Goal: Task Accomplishment & Management: Manage account settings

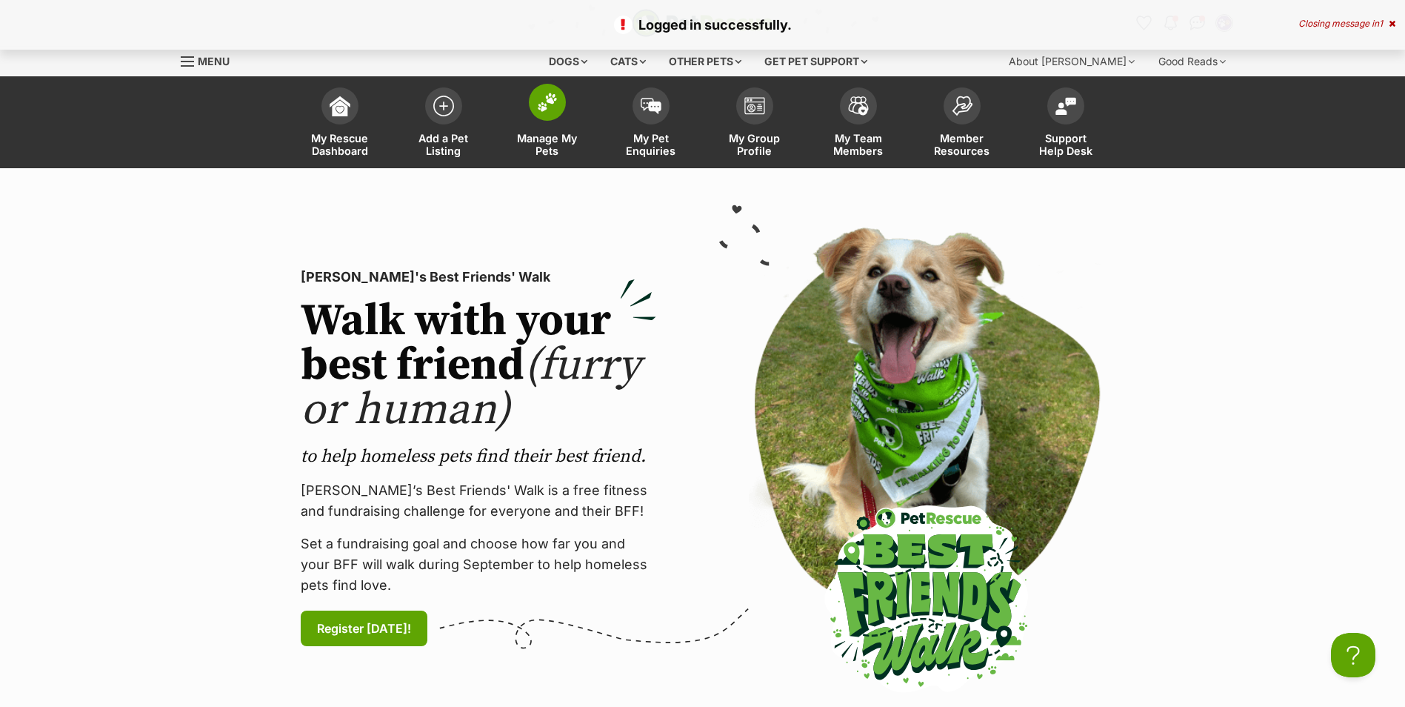
click at [550, 97] on img at bounding box center [547, 102] width 21 height 19
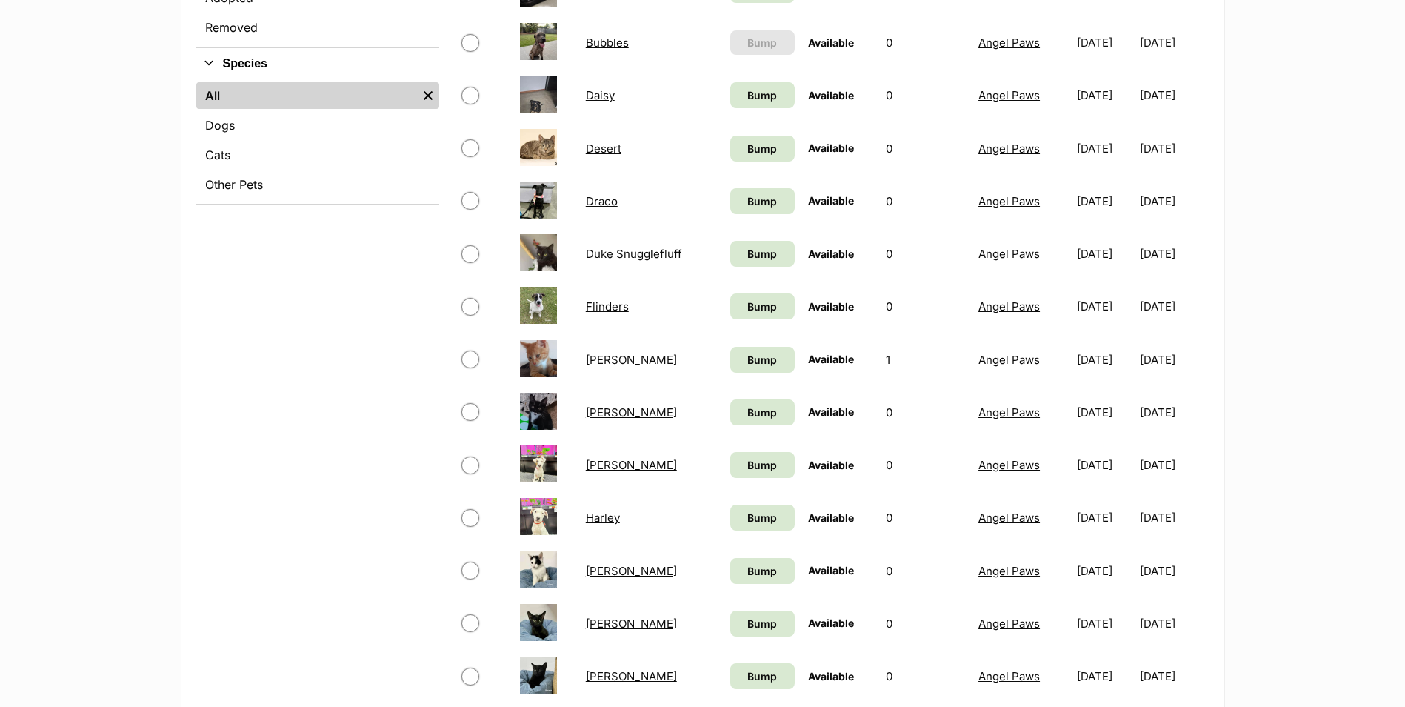
scroll to position [741, 0]
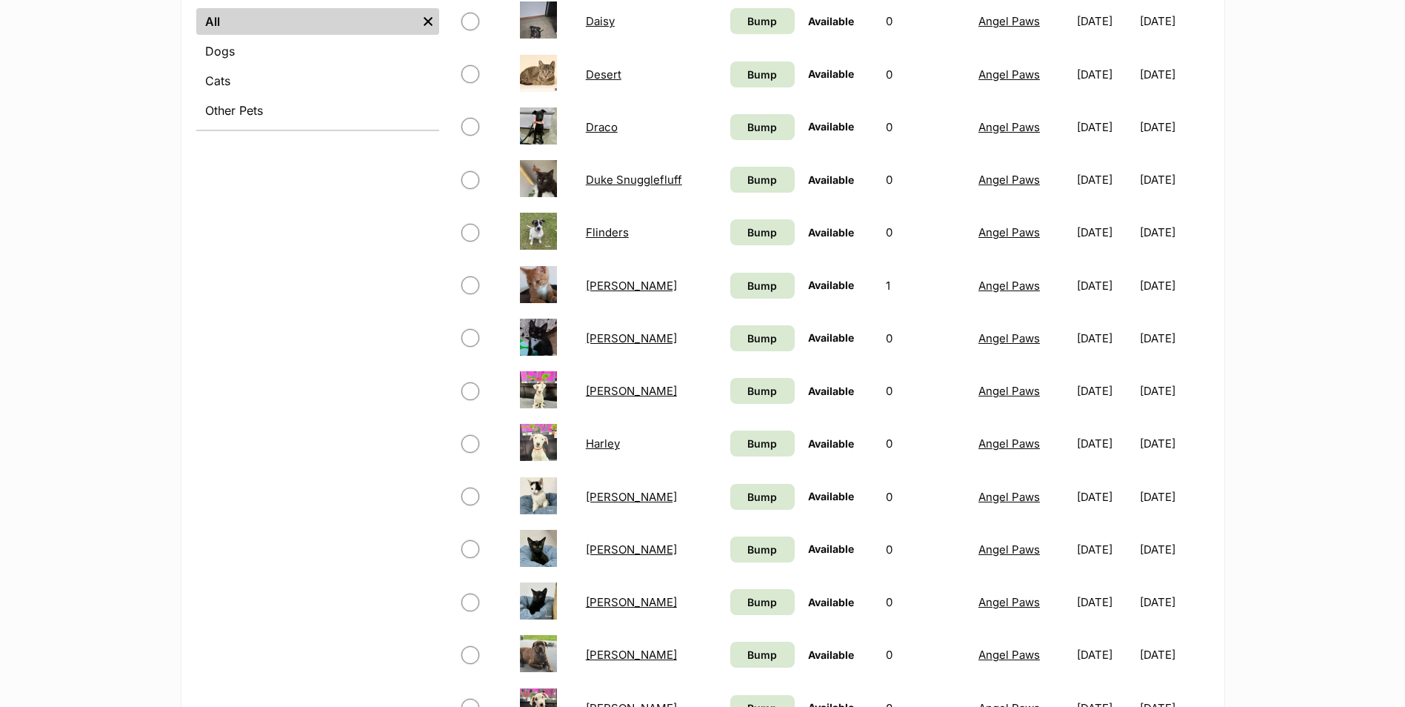
click at [473, 544] on input "checkbox" at bounding box center [471, 549] width 18 height 18
checkbox input "true"
click at [597, 548] on link "[PERSON_NAME]" at bounding box center [631, 549] width 91 height 14
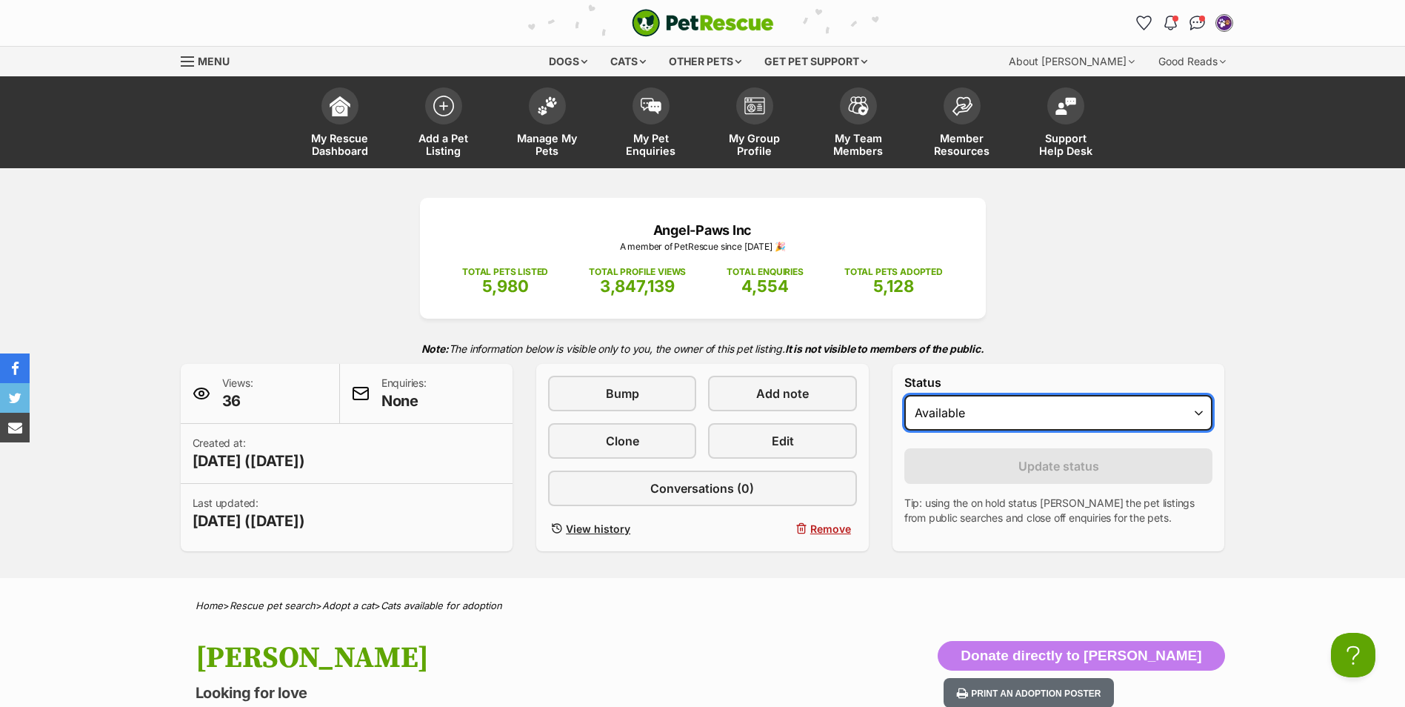
click at [1173, 411] on select "Draft Available On hold Adopted" at bounding box center [1059, 413] width 309 height 36
select select "rehomed"
click at [905, 395] on select "Draft Available On hold Adopted" at bounding box center [1059, 413] width 309 height 36
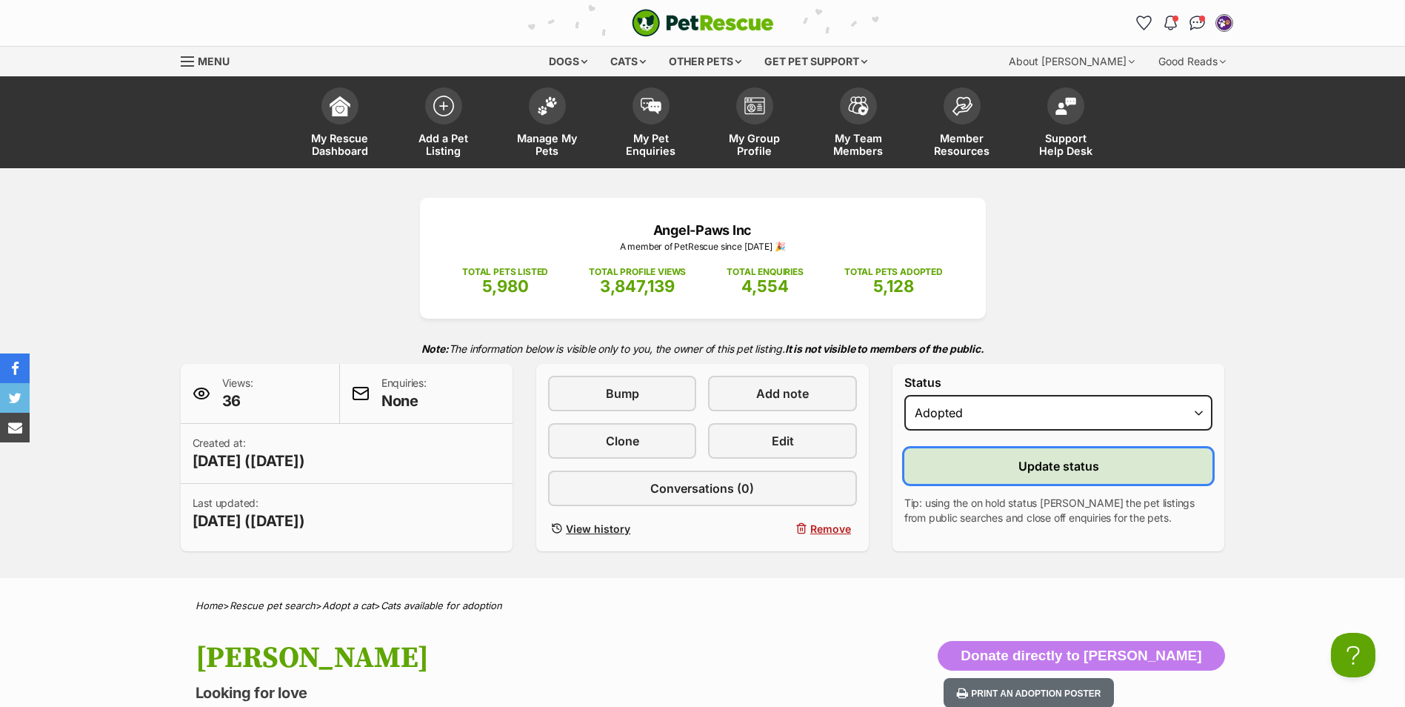
click at [1038, 470] on span "Update status" at bounding box center [1059, 466] width 81 height 18
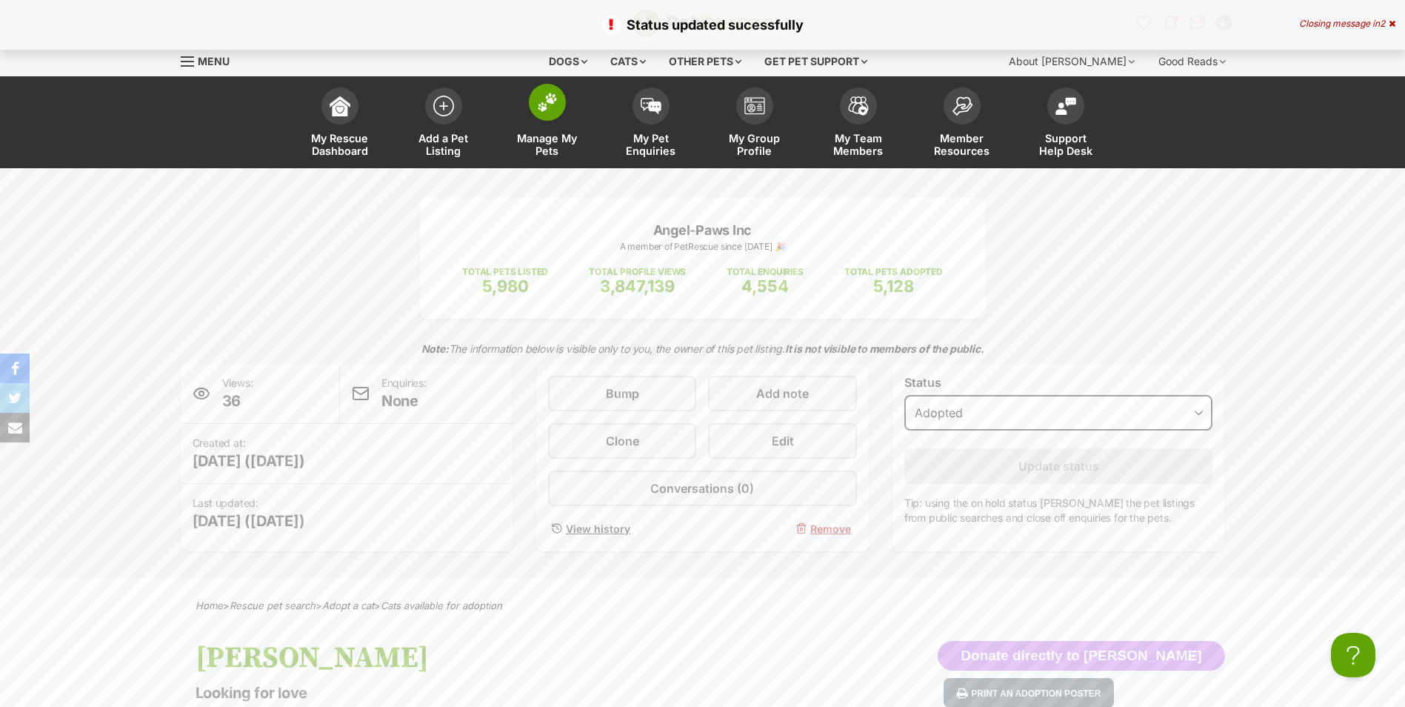
click at [549, 122] on link "Manage My Pets" at bounding box center [548, 124] width 104 height 88
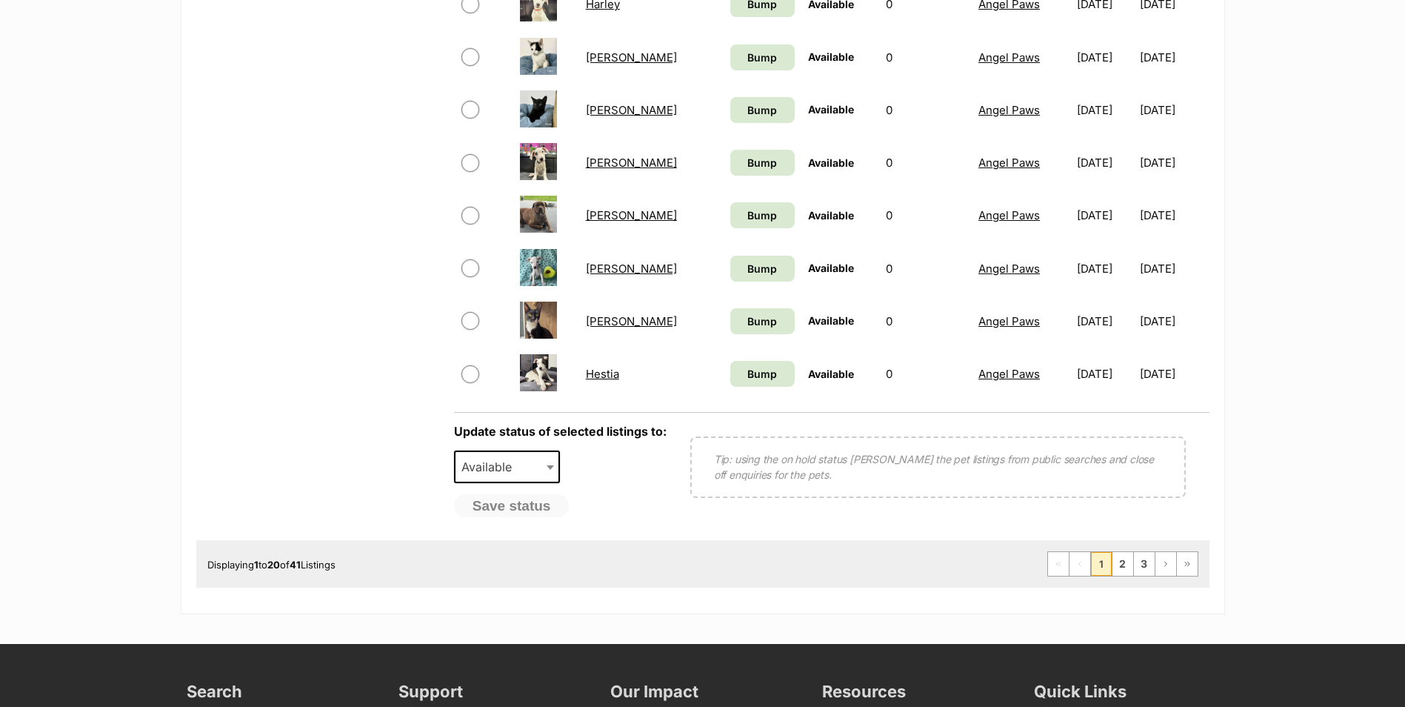
scroll to position [1185, 0]
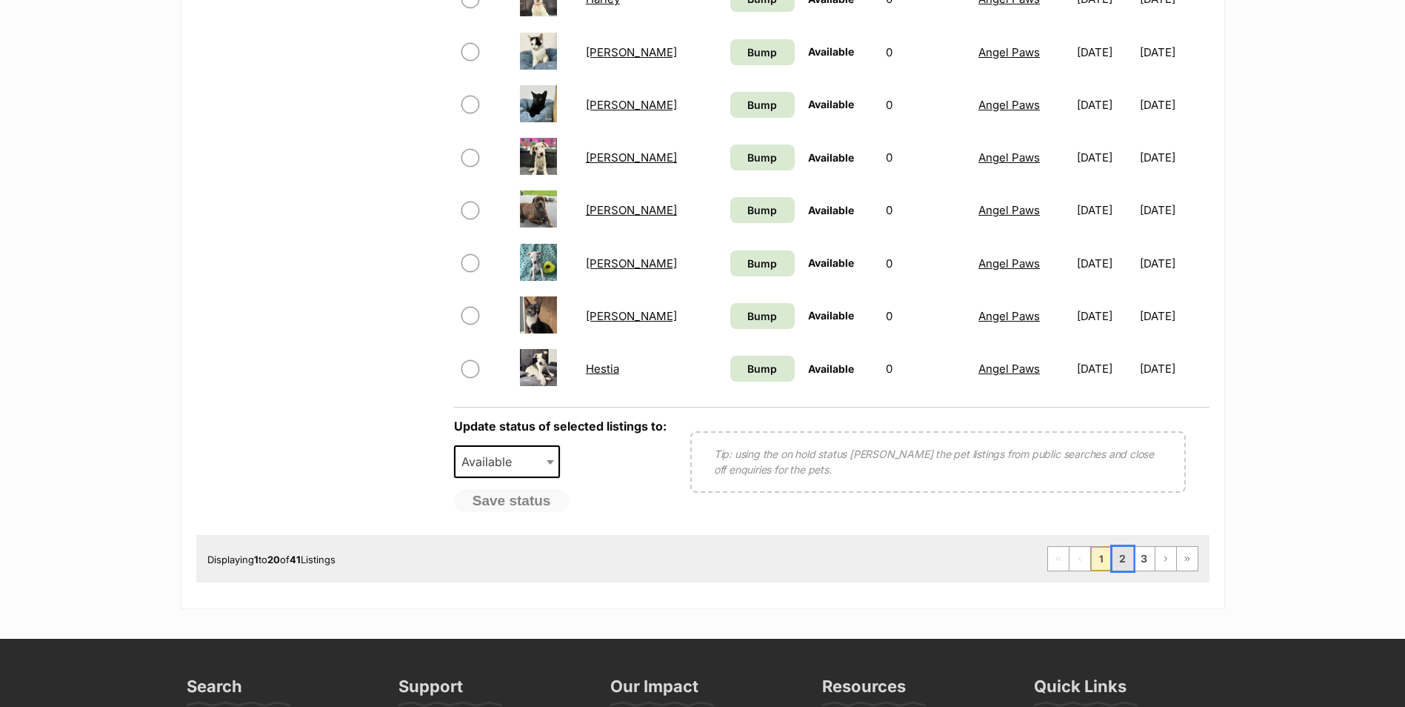
click at [1123, 559] on link "2" at bounding box center [1123, 559] width 21 height 24
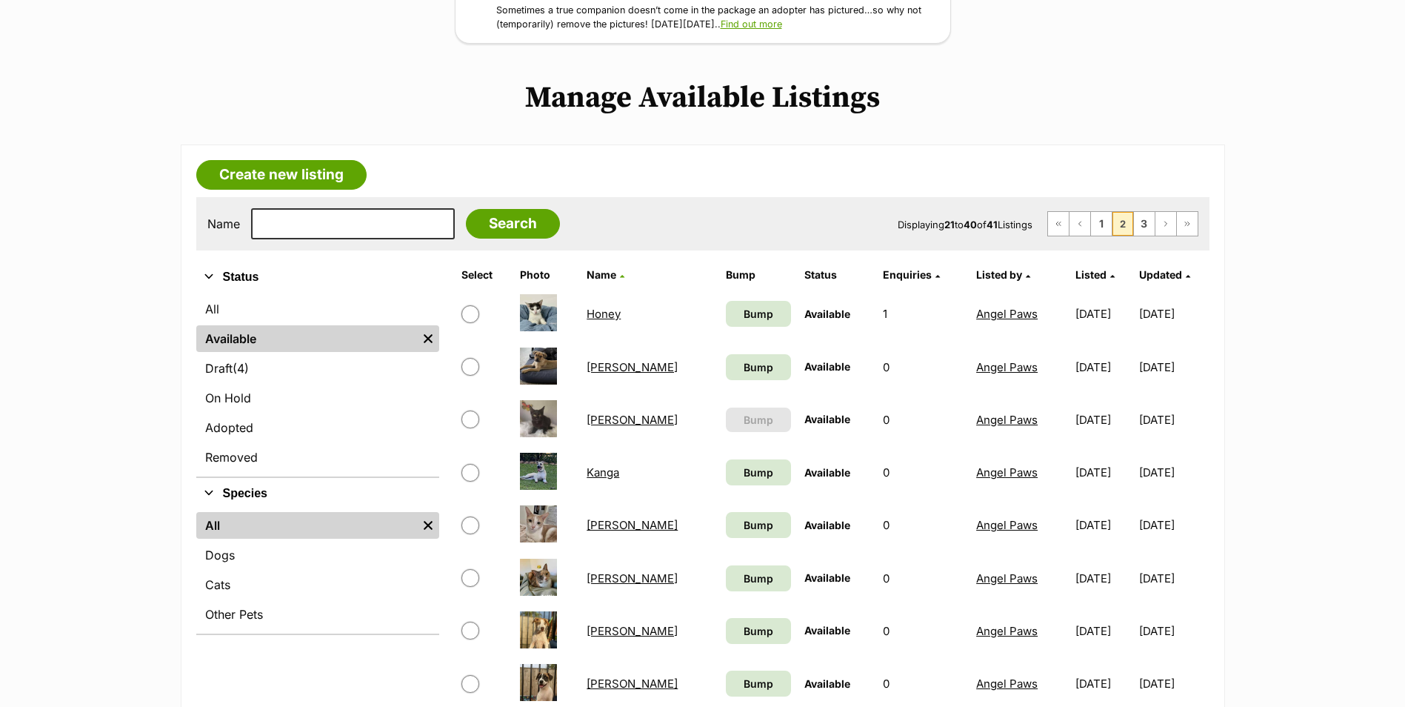
scroll to position [296, 0]
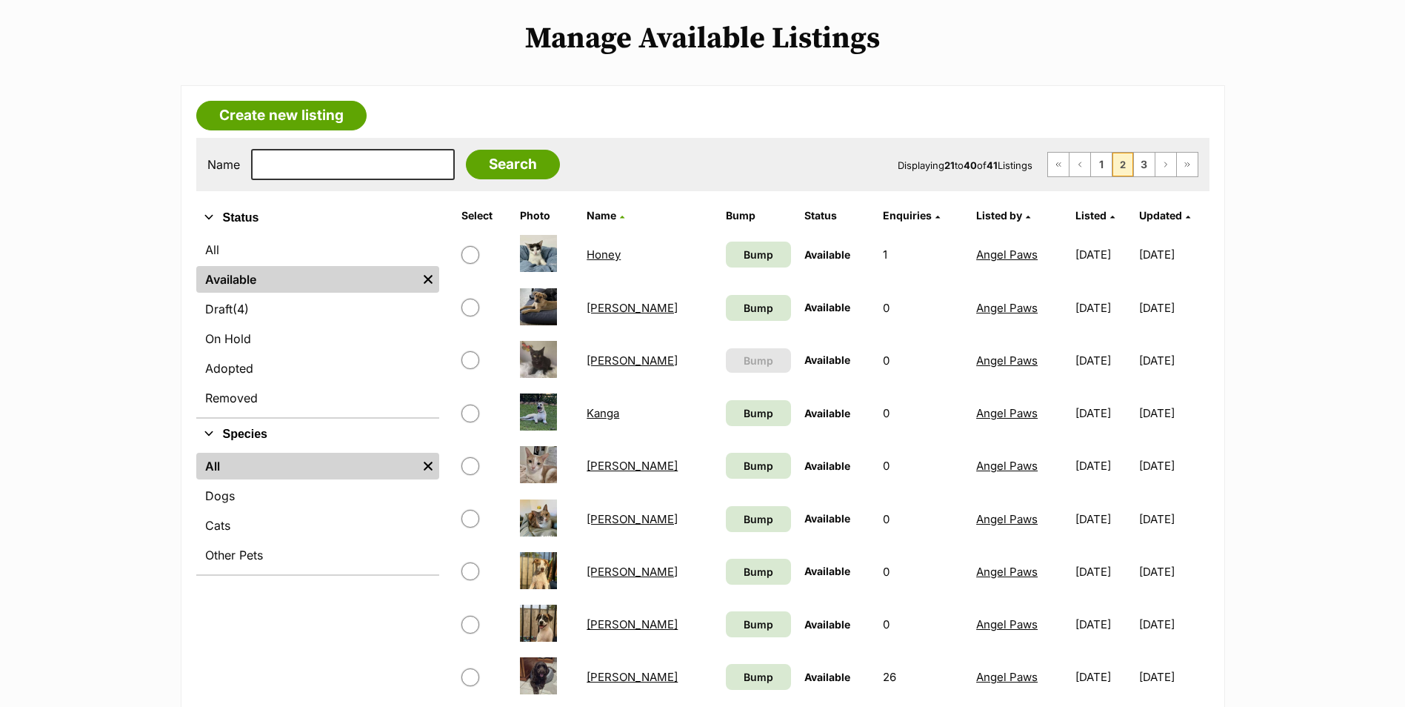
click at [473, 256] on input "checkbox" at bounding box center [471, 255] width 18 height 18
checkbox input "true"
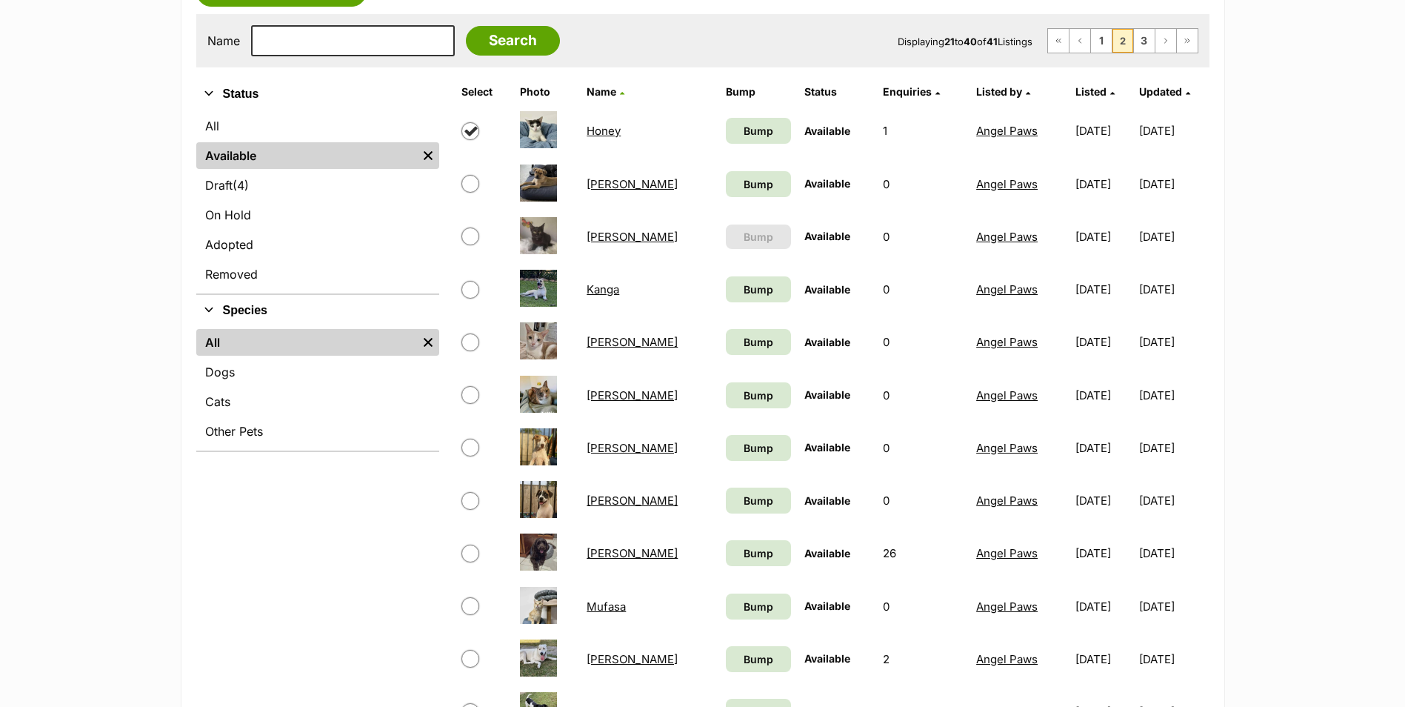
scroll to position [444, 0]
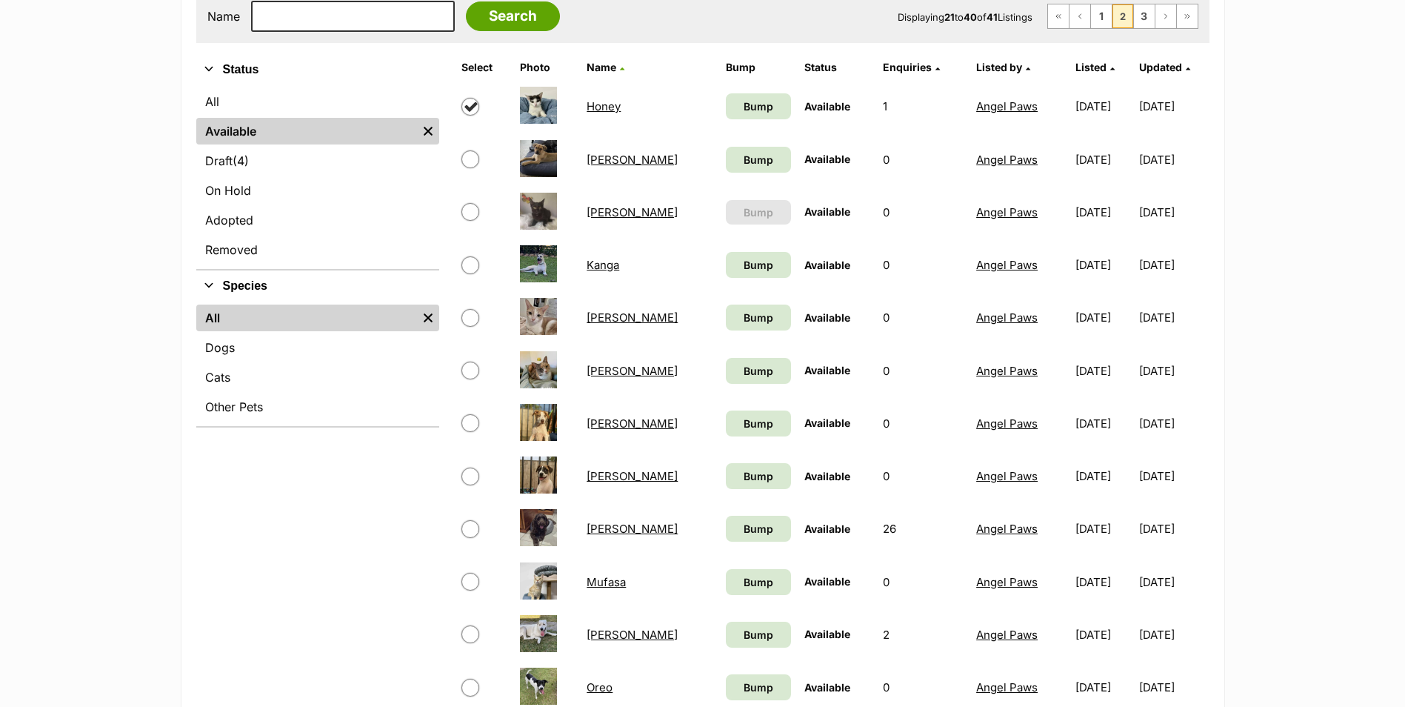
click at [476, 376] on input "checkbox" at bounding box center [471, 371] width 18 height 18
click at [470, 372] on input "checkbox" at bounding box center [471, 371] width 18 height 18
checkbox input "false"
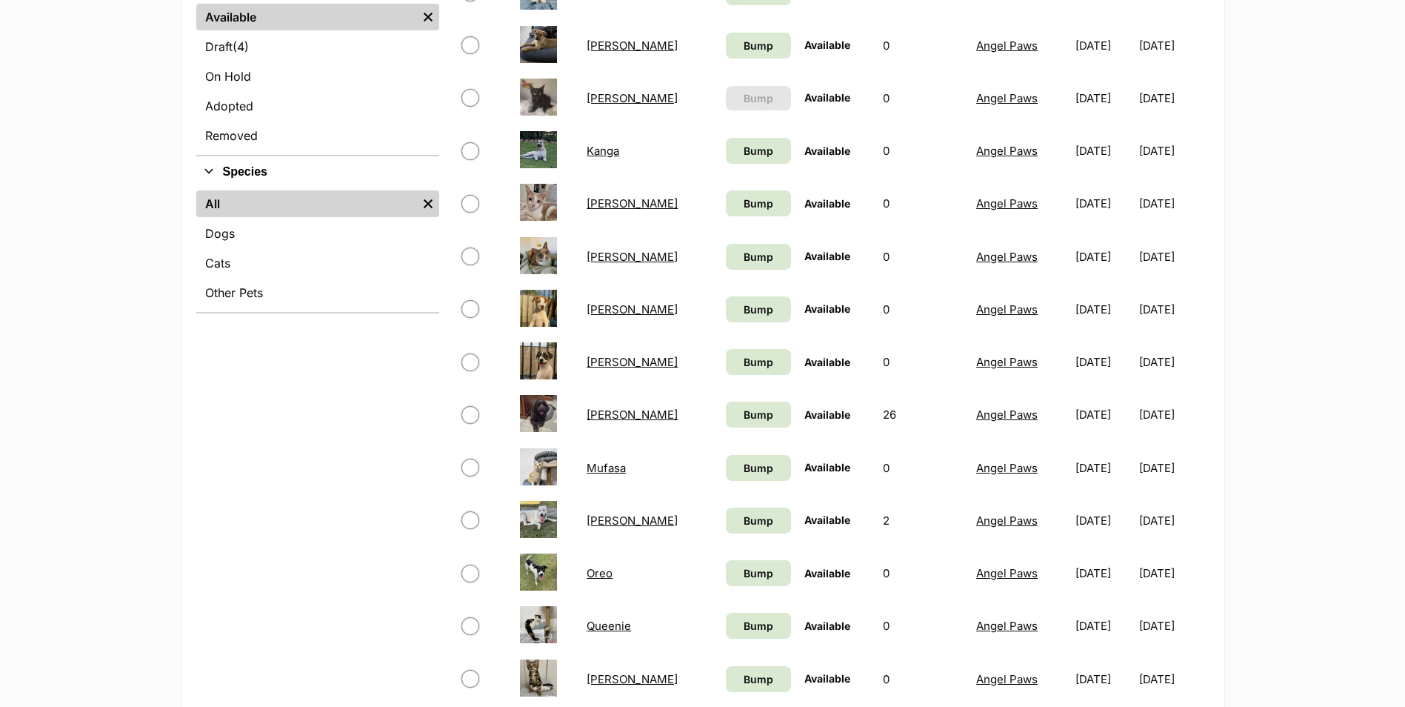
scroll to position [593, 0]
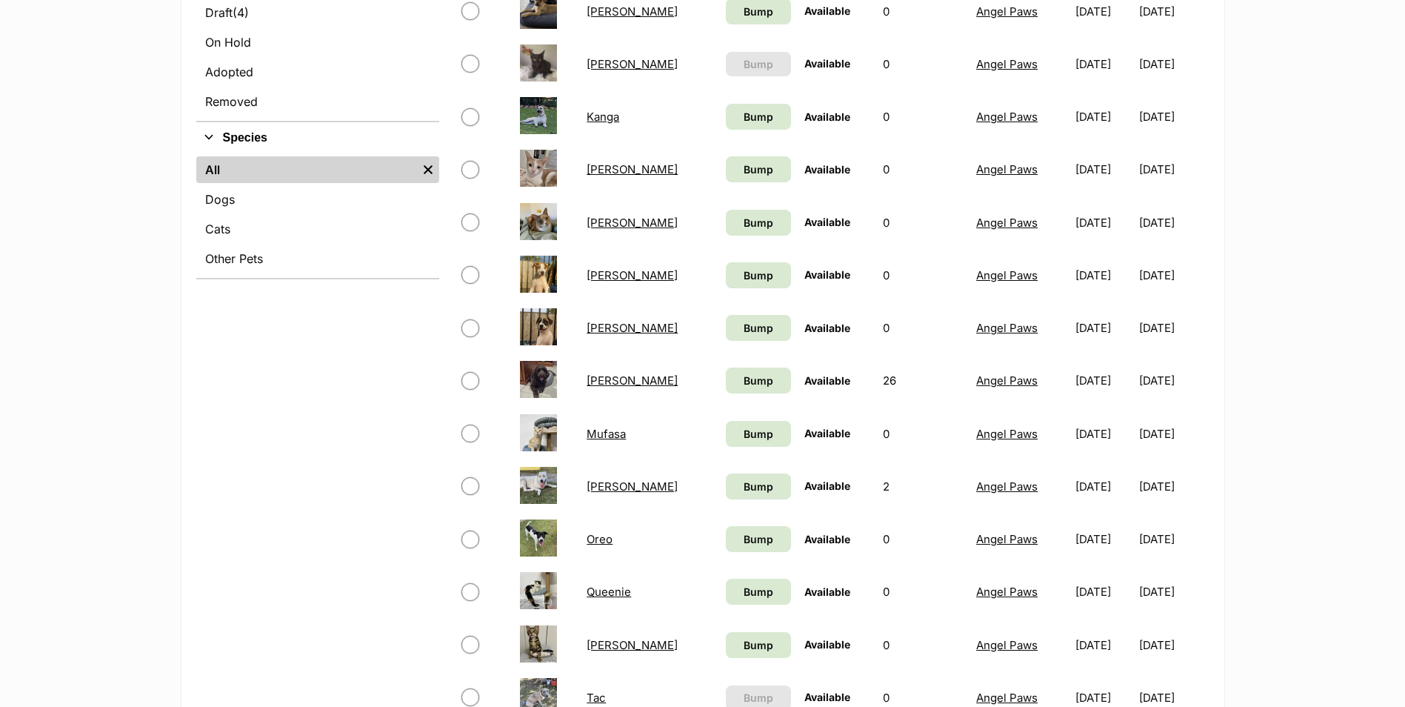
click at [473, 378] on input "checkbox" at bounding box center [471, 381] width 18 height 18
checkbox input "true"
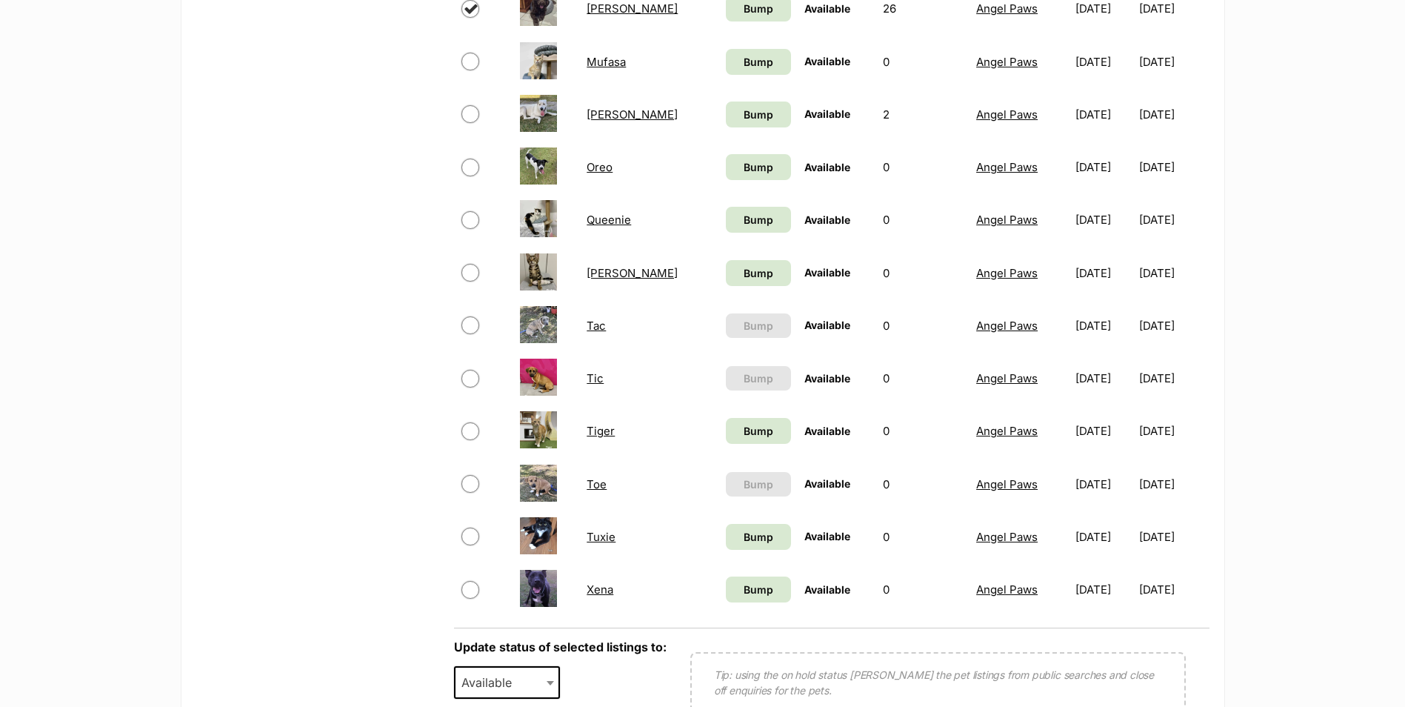
scroll to position [1185, 0]
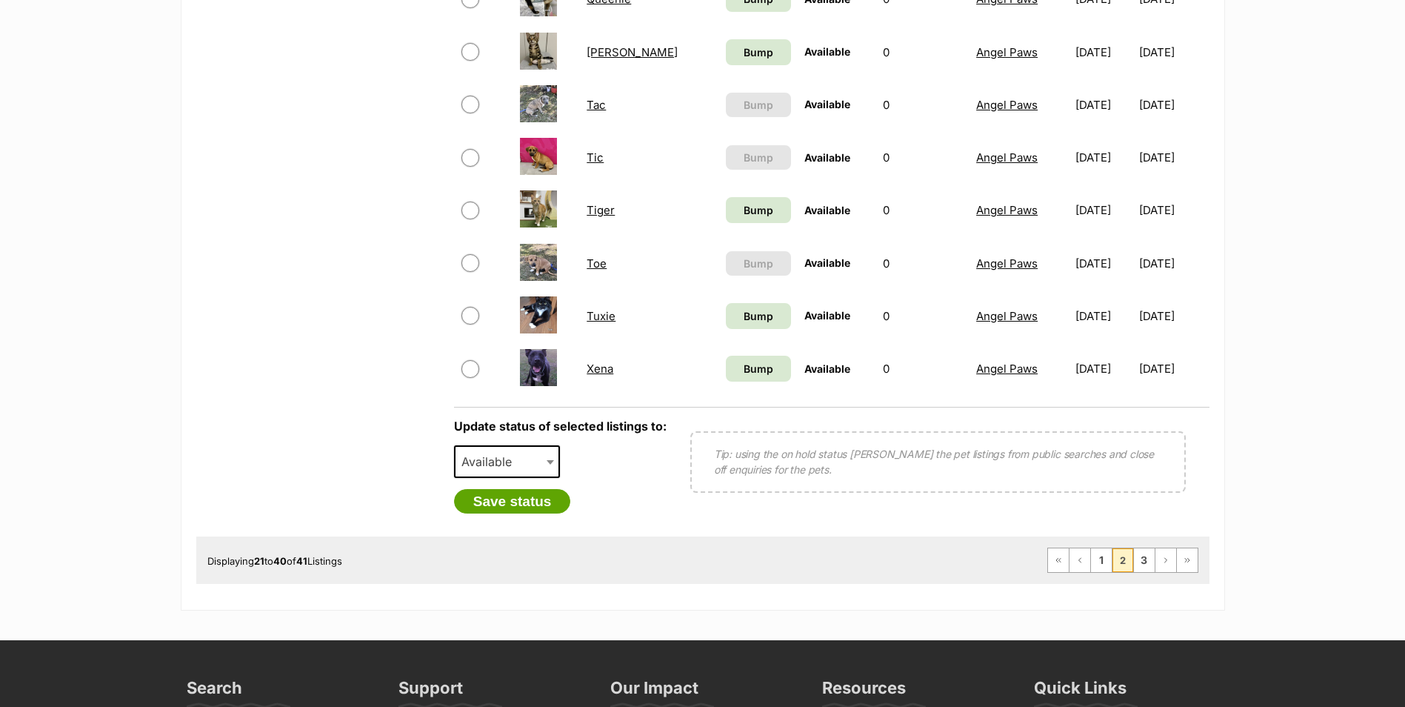
click at [537, 470] on span "Available" at bounding box center [507, 461] width 107 height 33
select select "rehomed"
click at [529, 501] on button "Save status" at bounding box center [512, 501] width 117 height 25
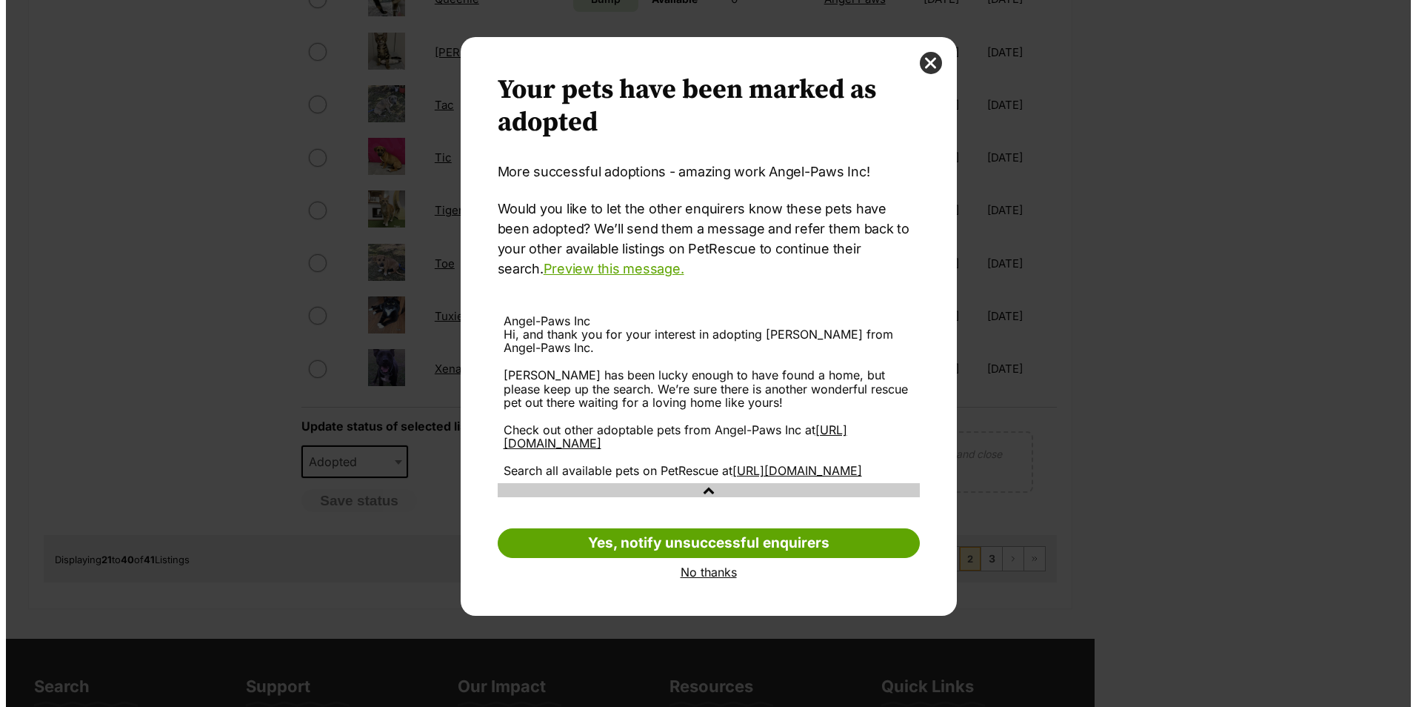
scroll to position [0, 0]
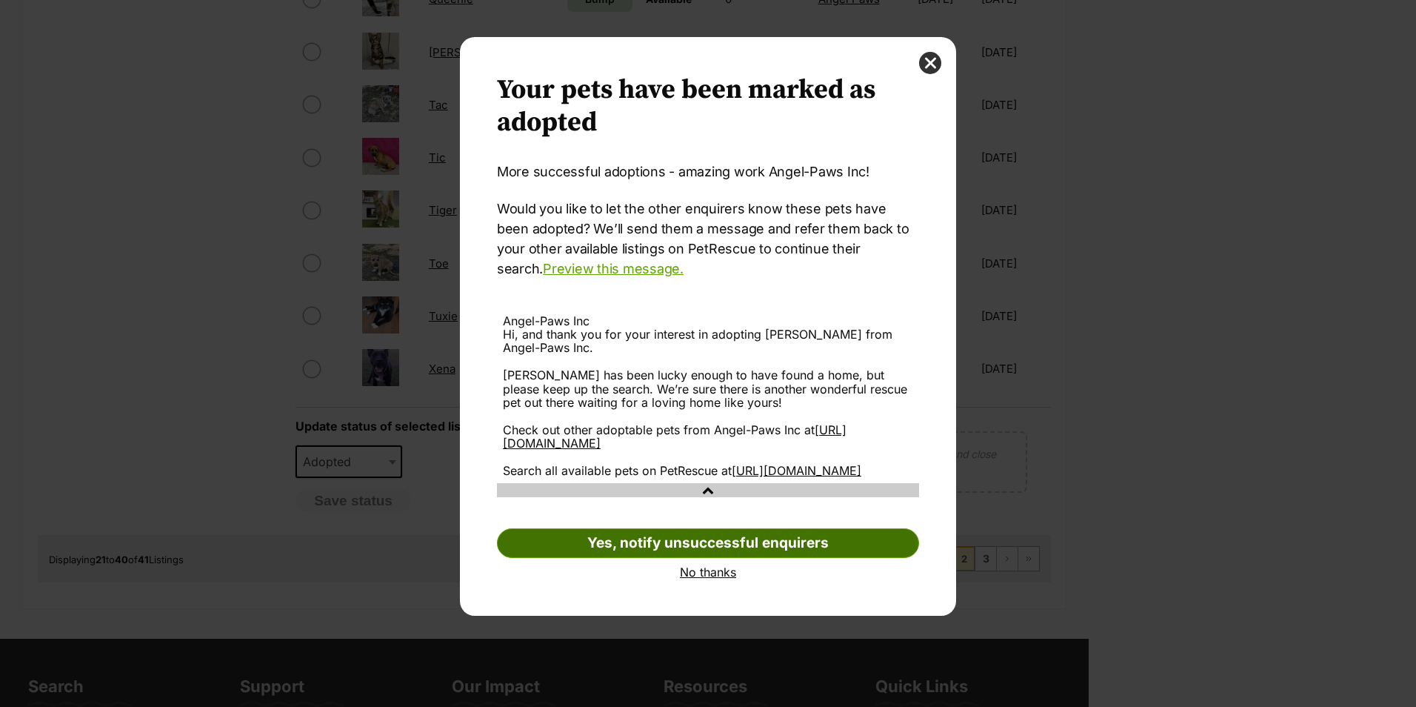
click at [800, 554] on link "Yes, notify unsuccessful enquirers" at bounding box center [708, 543] width 422 height 30
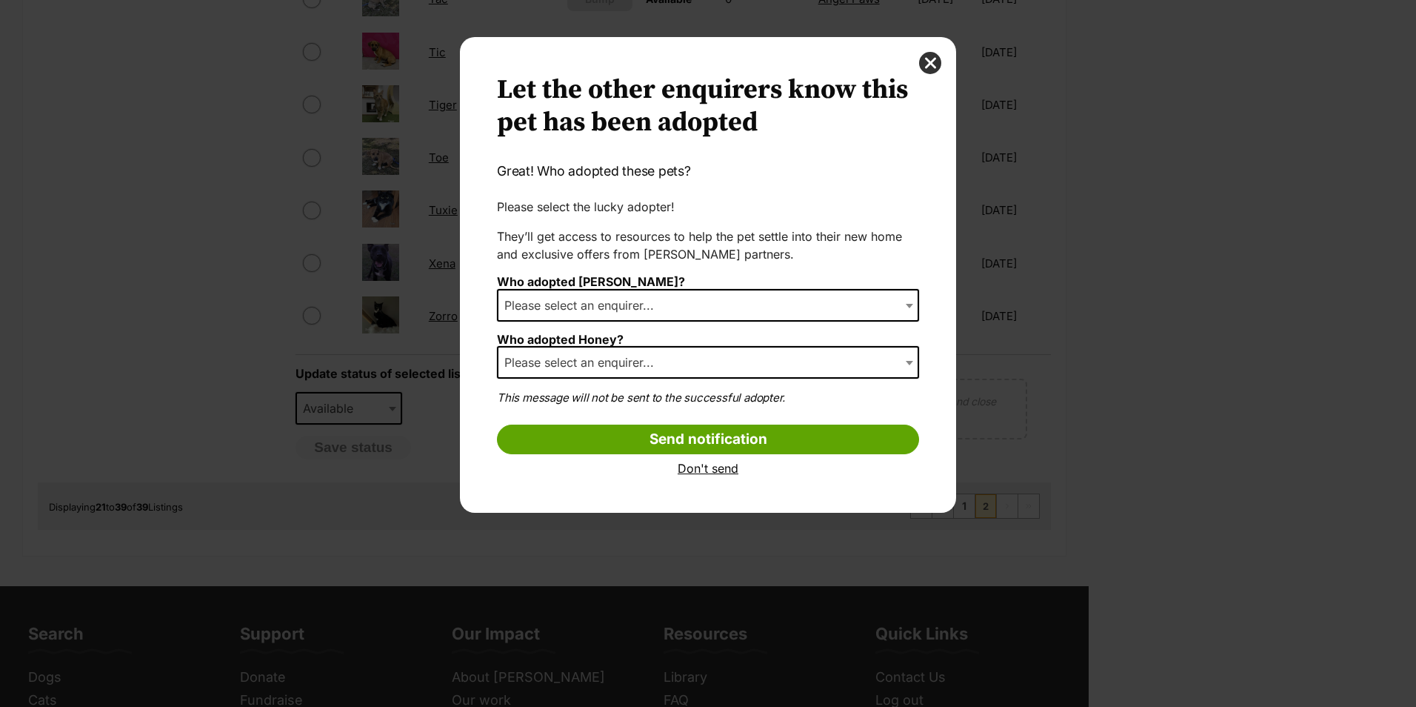
click at [718, 470] on link "Don't send" at bounding box center [708, 468] width 422 height 13
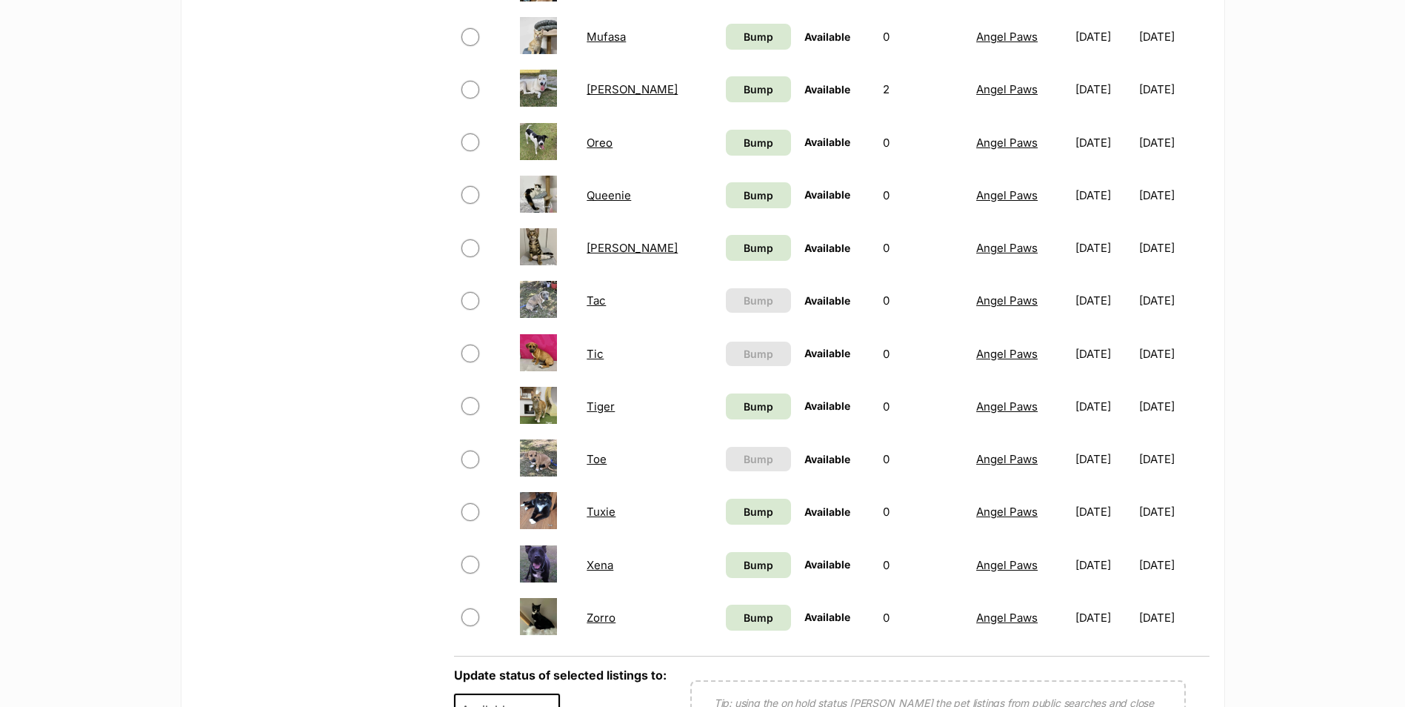
scroll to position [889, 0]
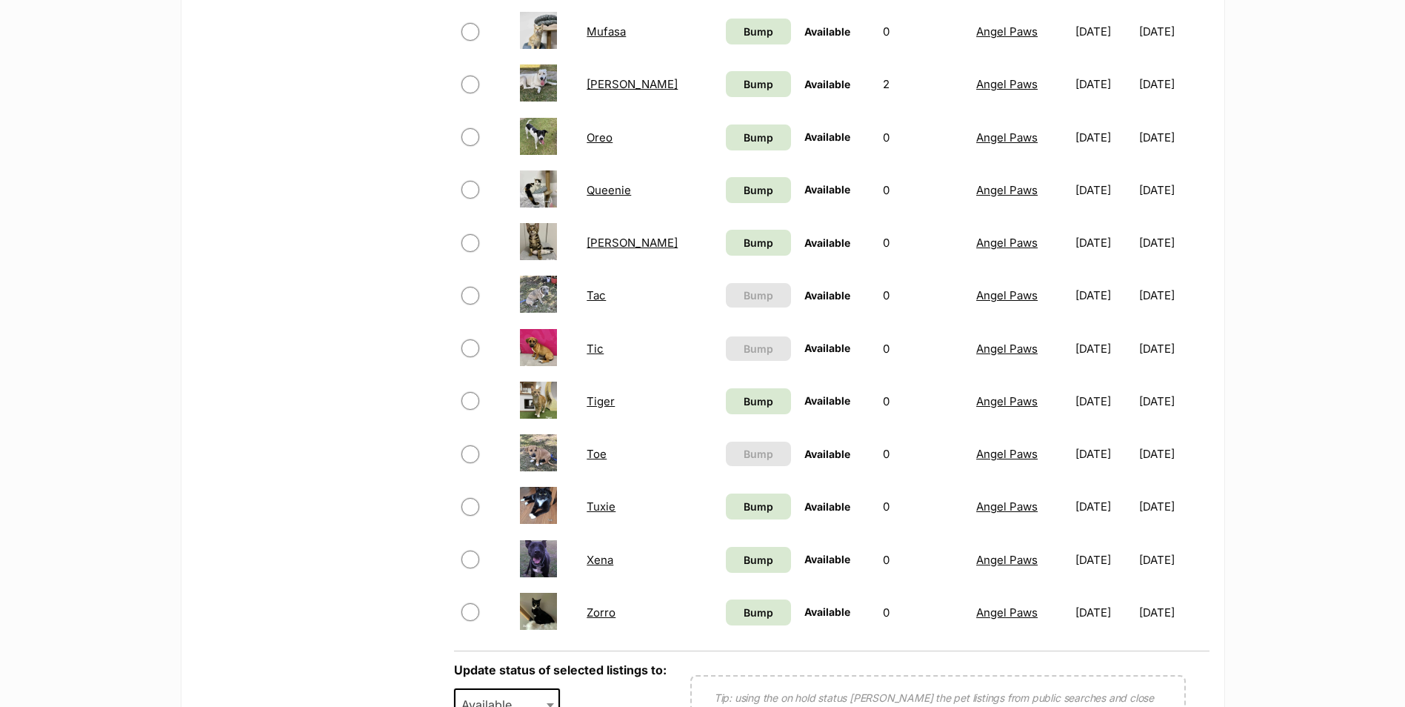
click at [464, 243] on input "checkbox" at bounding box center [471, 243] width 18 height 18
checkbox input "true"
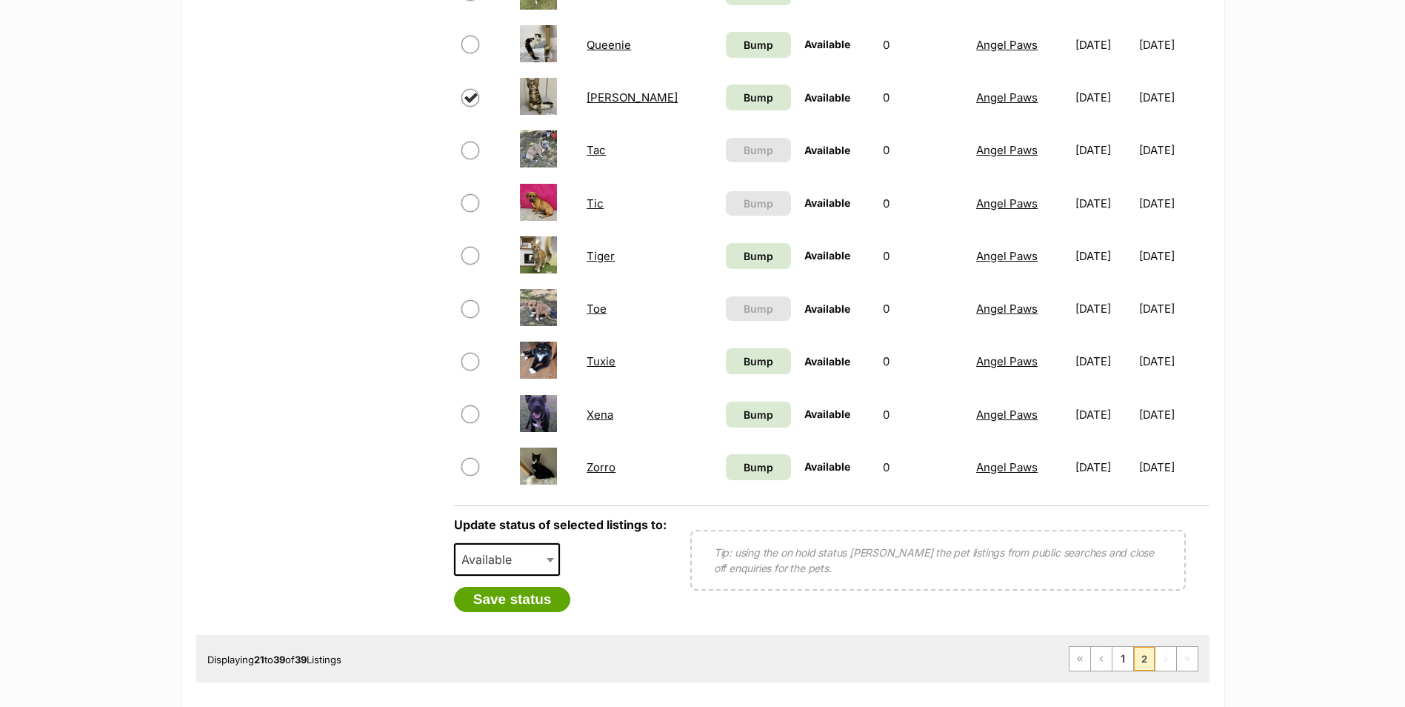
scroll to position [1037, 0]
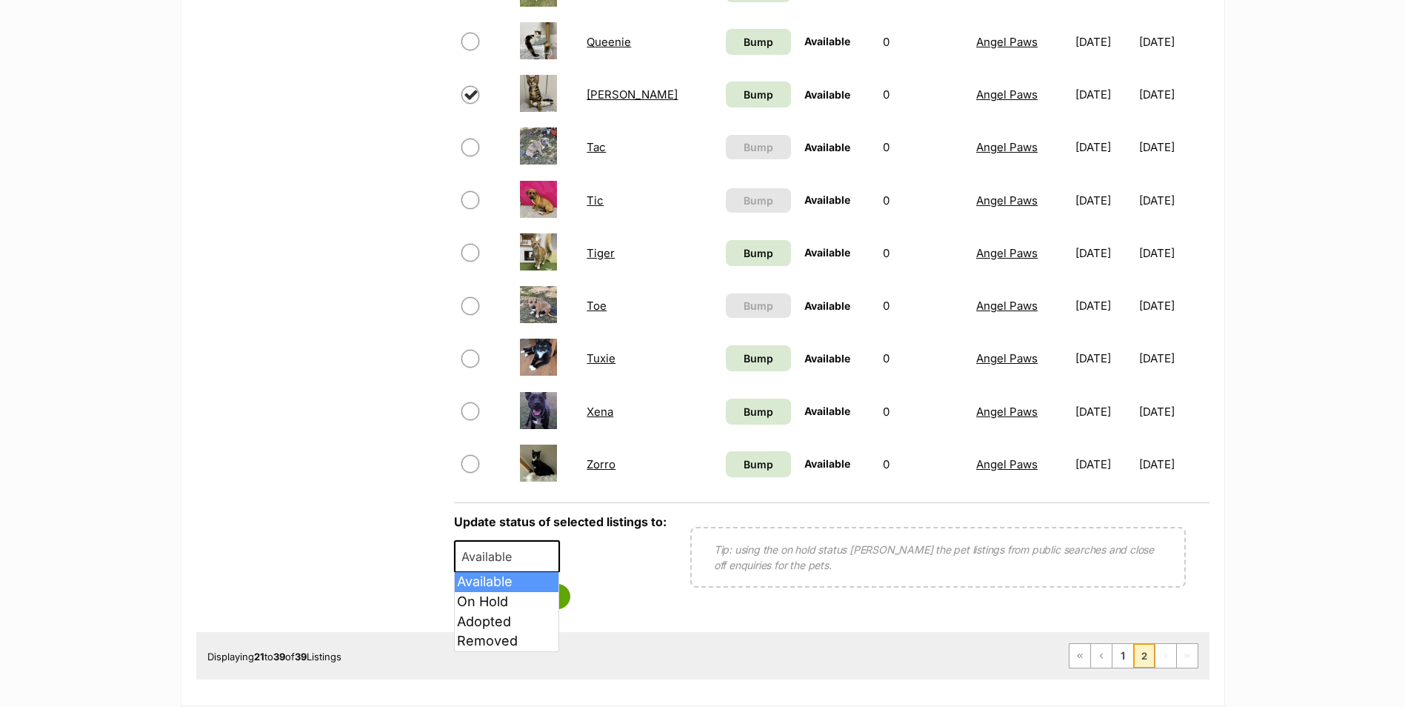
click at [544, 552] on span at bounding box center [551, 556] width 15 height 33
select select "rehomed"
click at [539, 584] on button "Save status" at bounding box center [512, 596] width 117 height 25
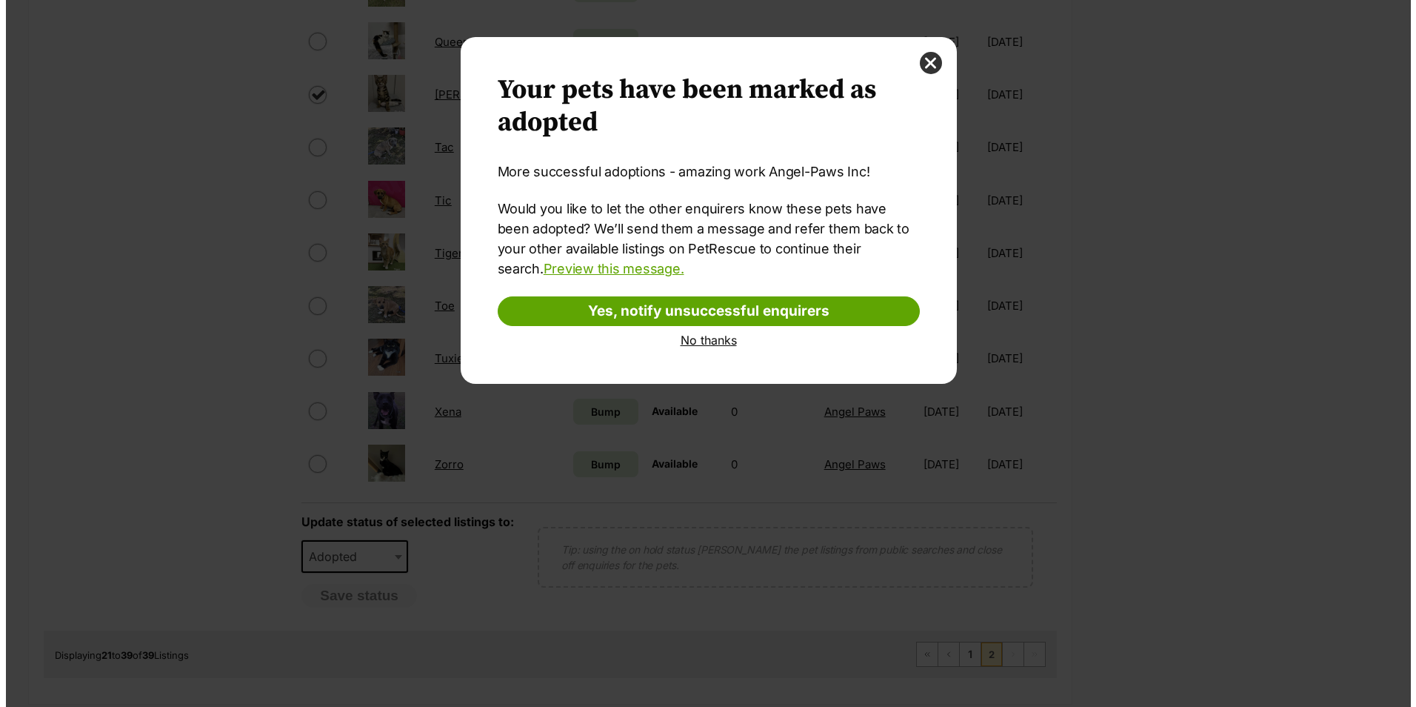
scroll to position [0, 0]
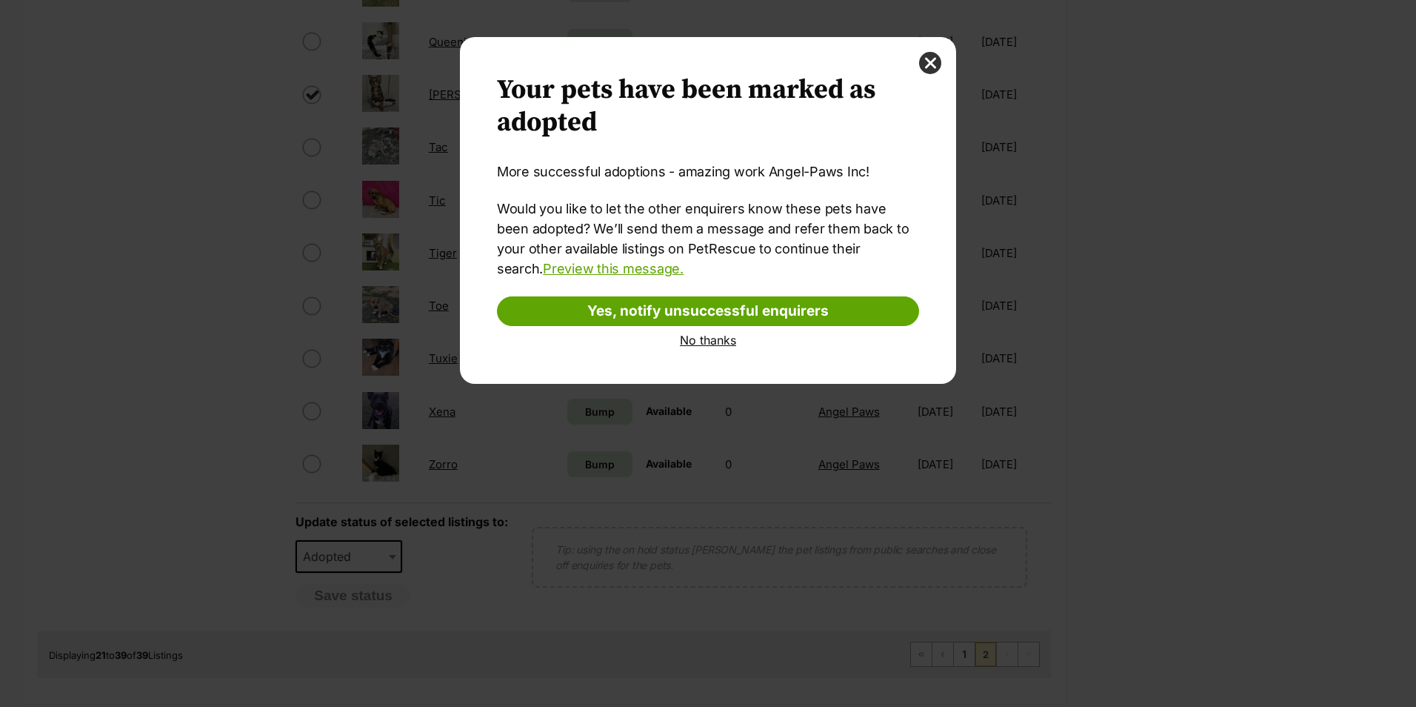
click at [715, 342] on link "No thanks" at bounding box center [708, 339] width 422 height 13
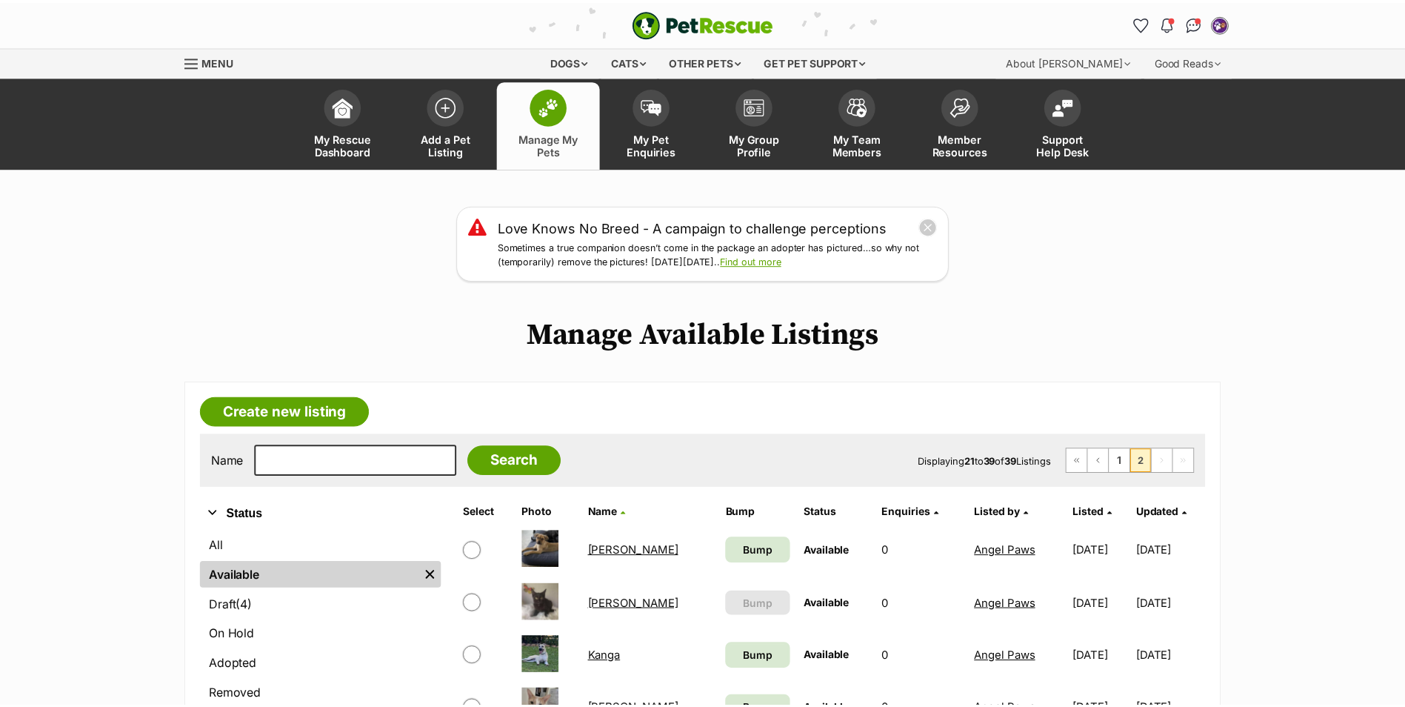
scroll to position [1037, 0]
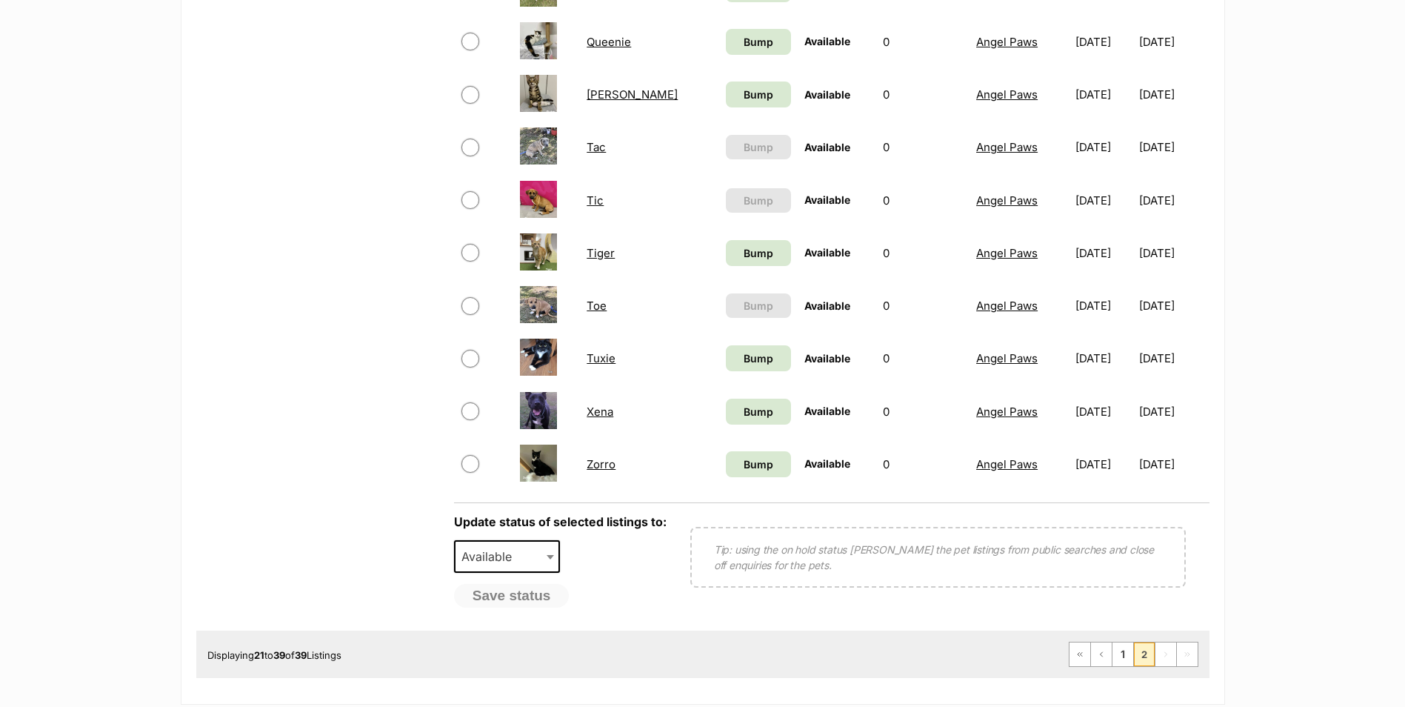
click at [592, 98] on link "Stoker" at bounding box center [632, 94] width 91 height 14
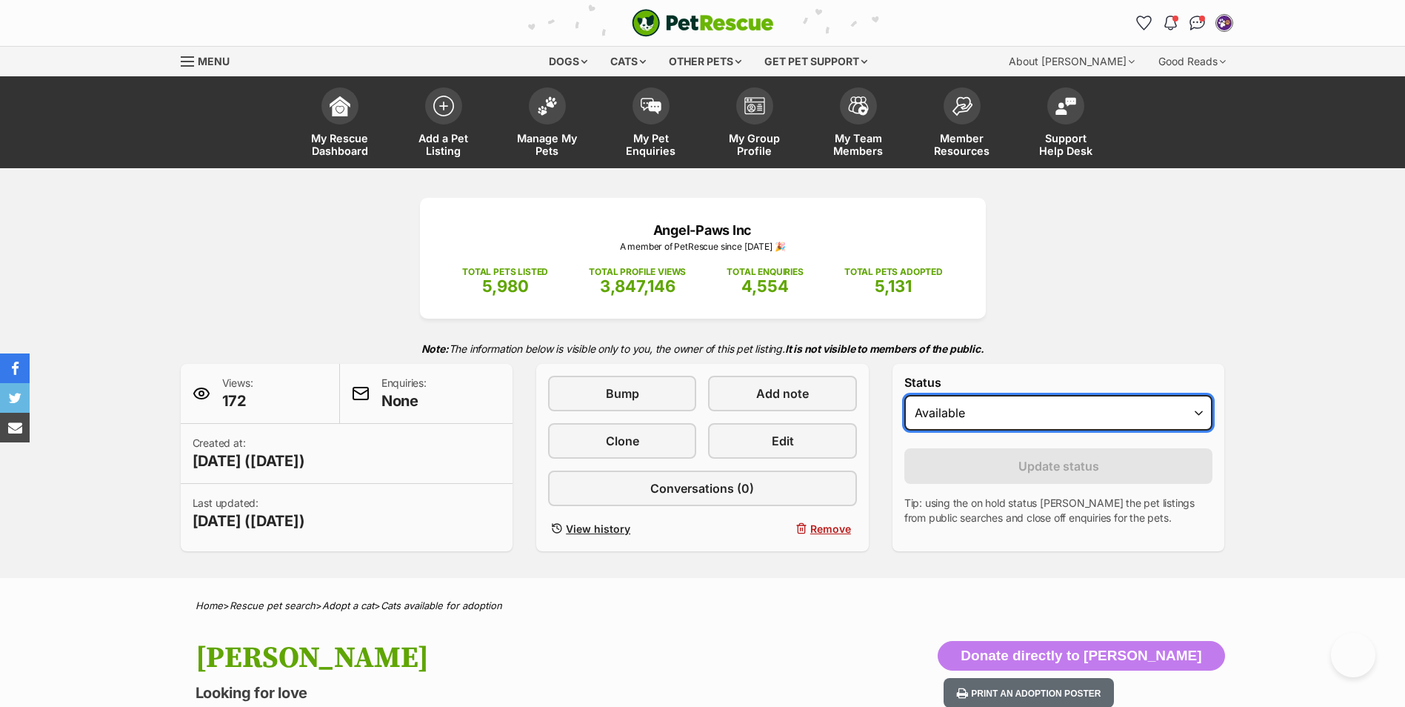
click at [1055, 419] on select "Draft Available On hold Adopted" at bounding box center [1059, 413] width 309 height 36
select select "rehomed"
click at [905, 395] on select "Draft Available On hold Adopted" at bounding box center [1059, 413] width 309 height 36
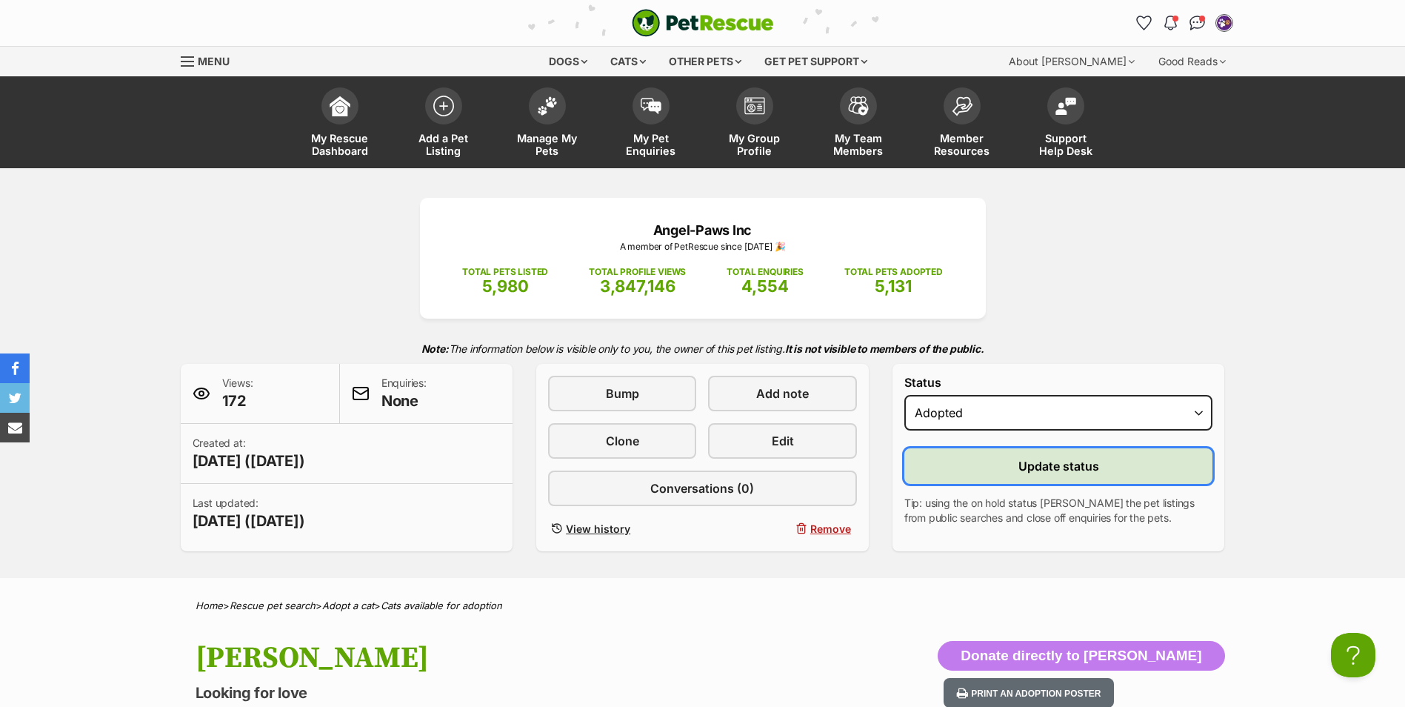
click at [1058, 462] on span "Update status" at bounding box center [1059, 466] width 81 height 18
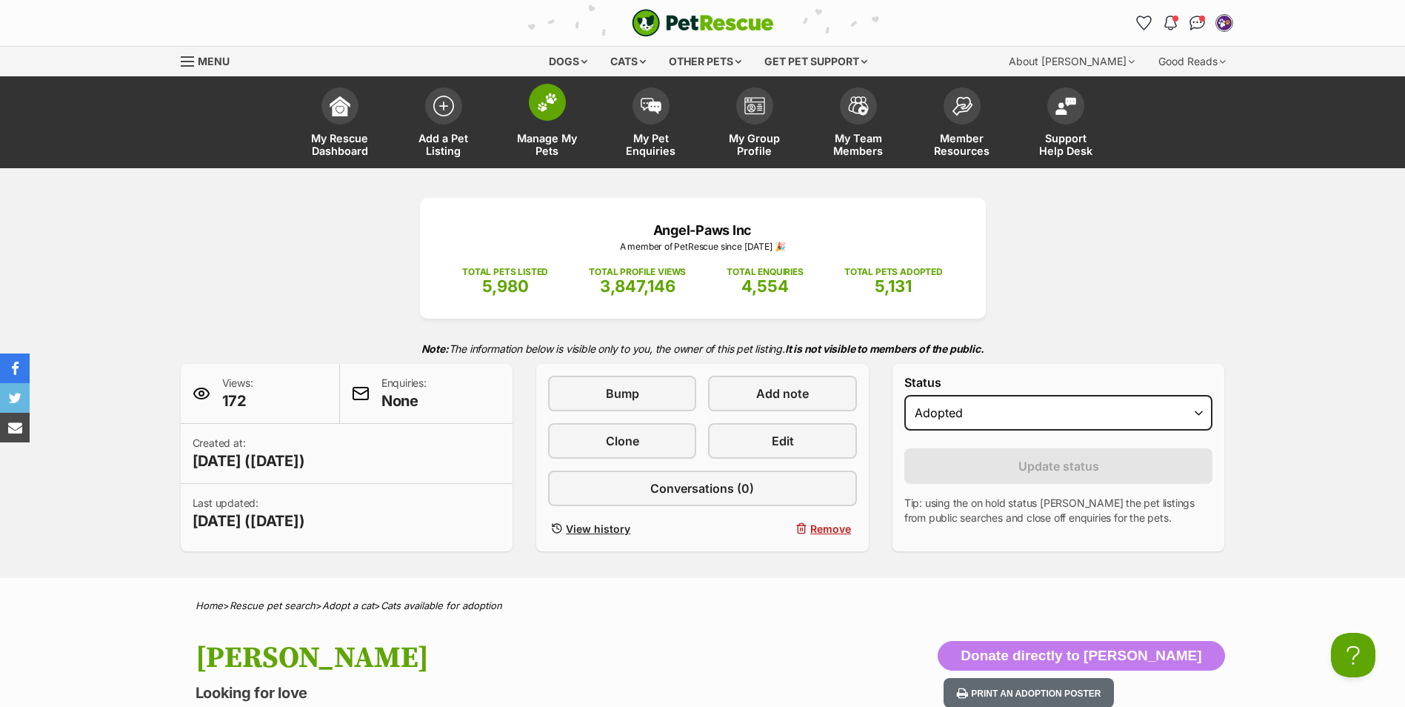
click at [542, 104] on img at bounding box center [547, 102] width 21 height 19
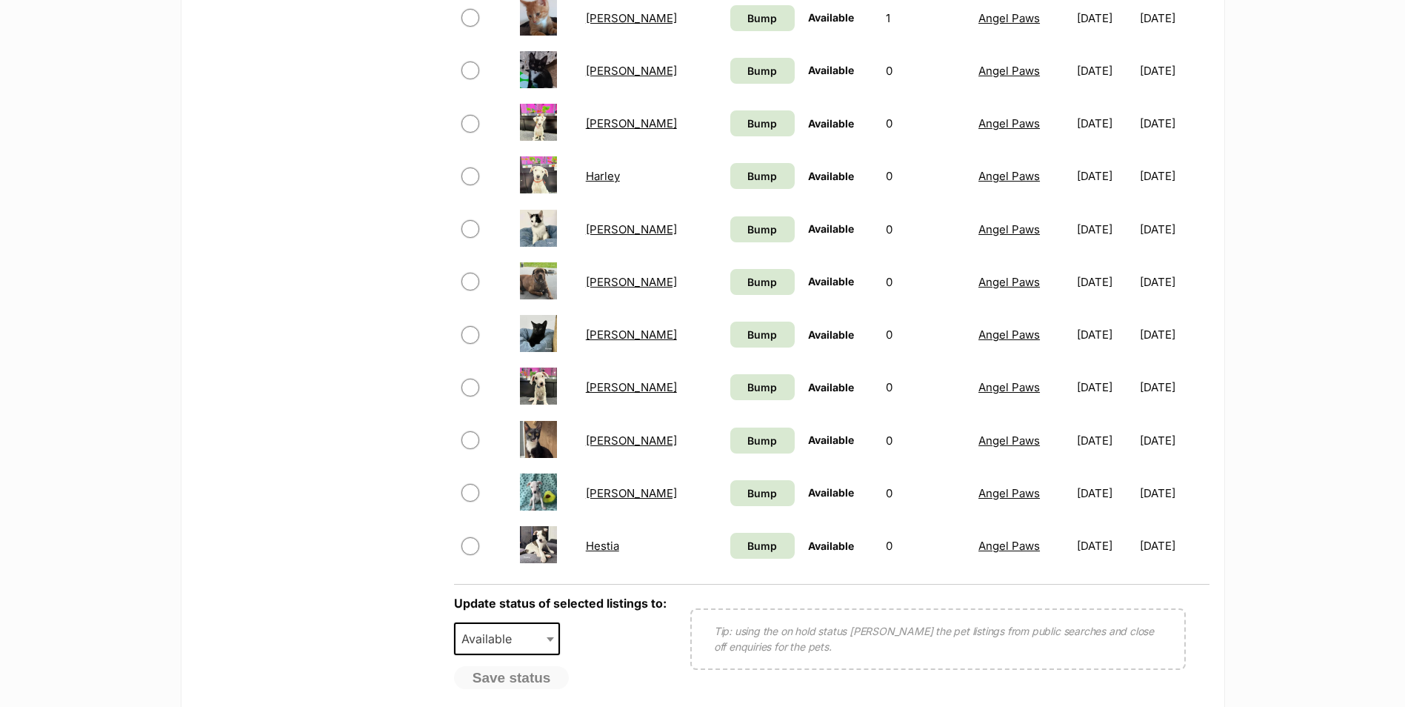
scroll to position [1185, 0]
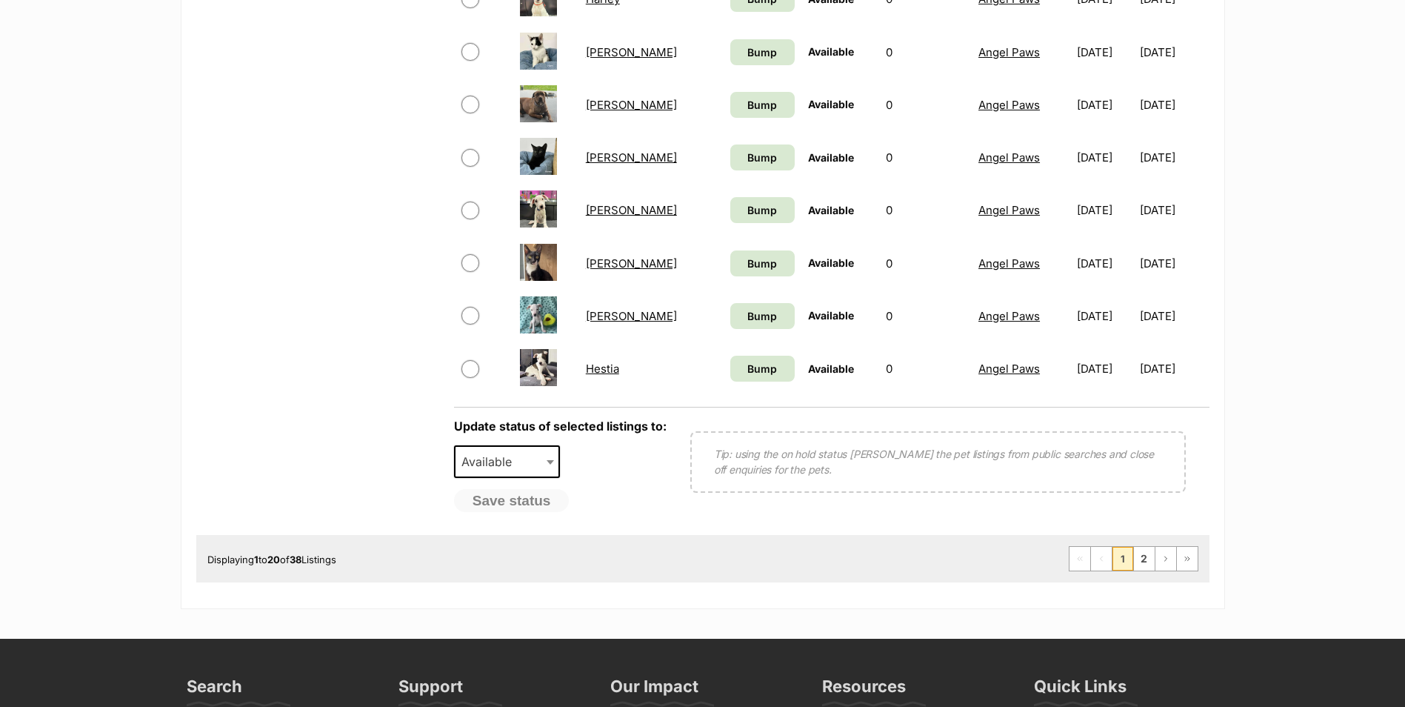
click at [1149, 571] on ul "First Page Previous Page 1 2 Next Page Last Page" at bounding box center [1134, 558] width 130 height 25
click at [1150, 567] on link "2" at bounding box center [1144, 559] width 21 height 24
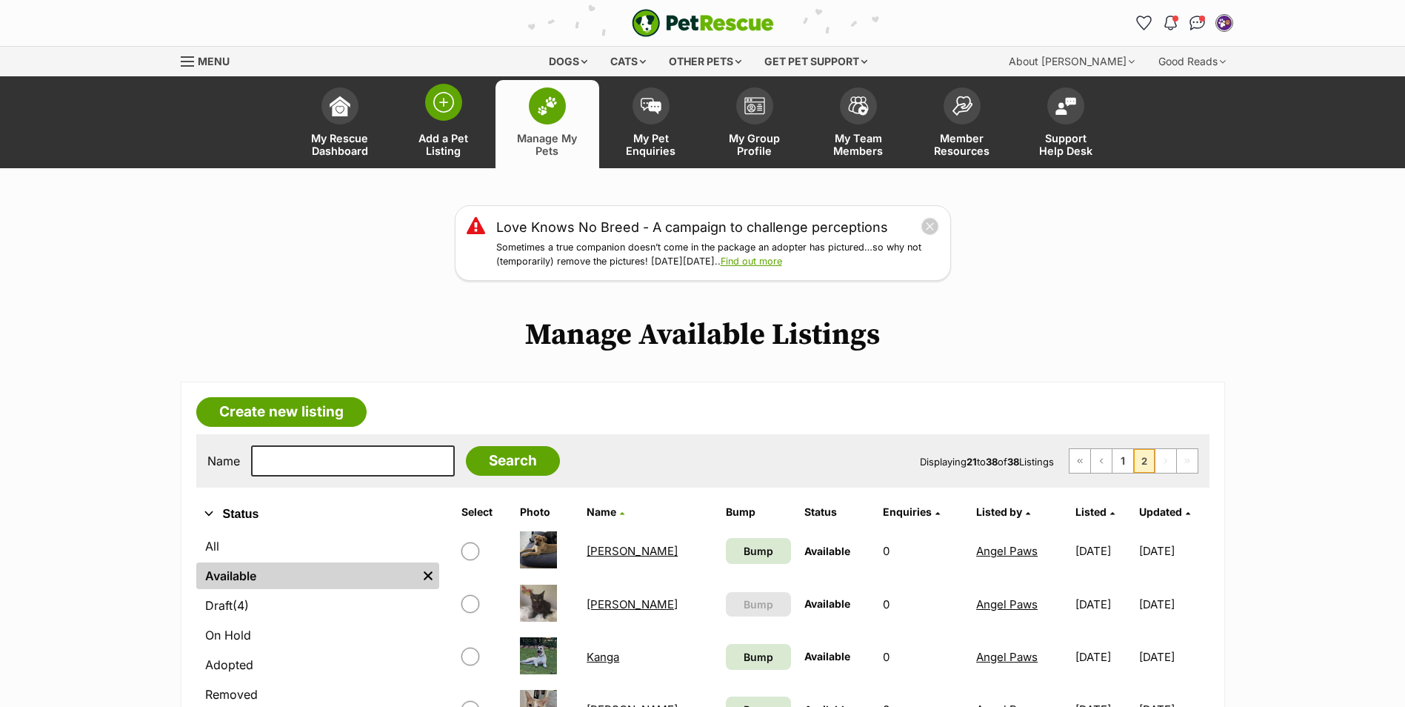
click at [450, 114] on span at bounding box center [443, 102] width 37 height 37
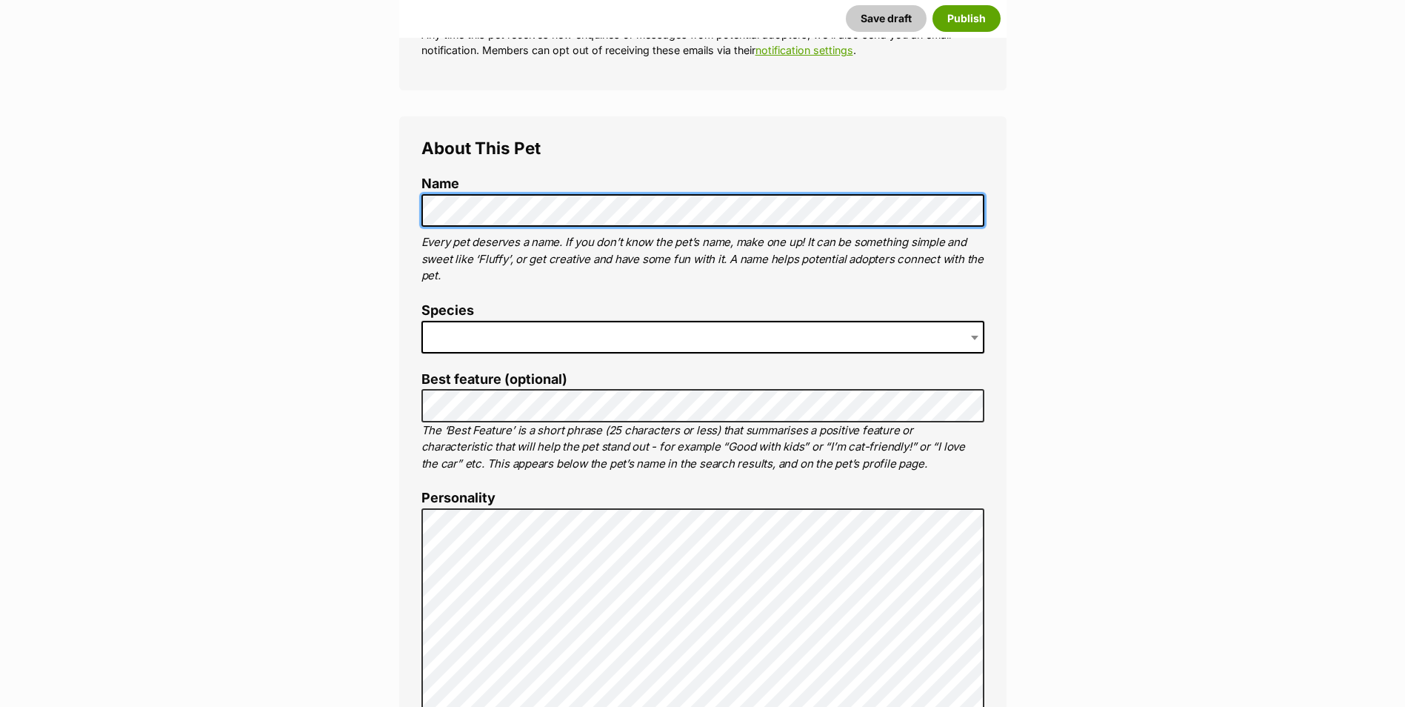
scroll to position [444, 0]
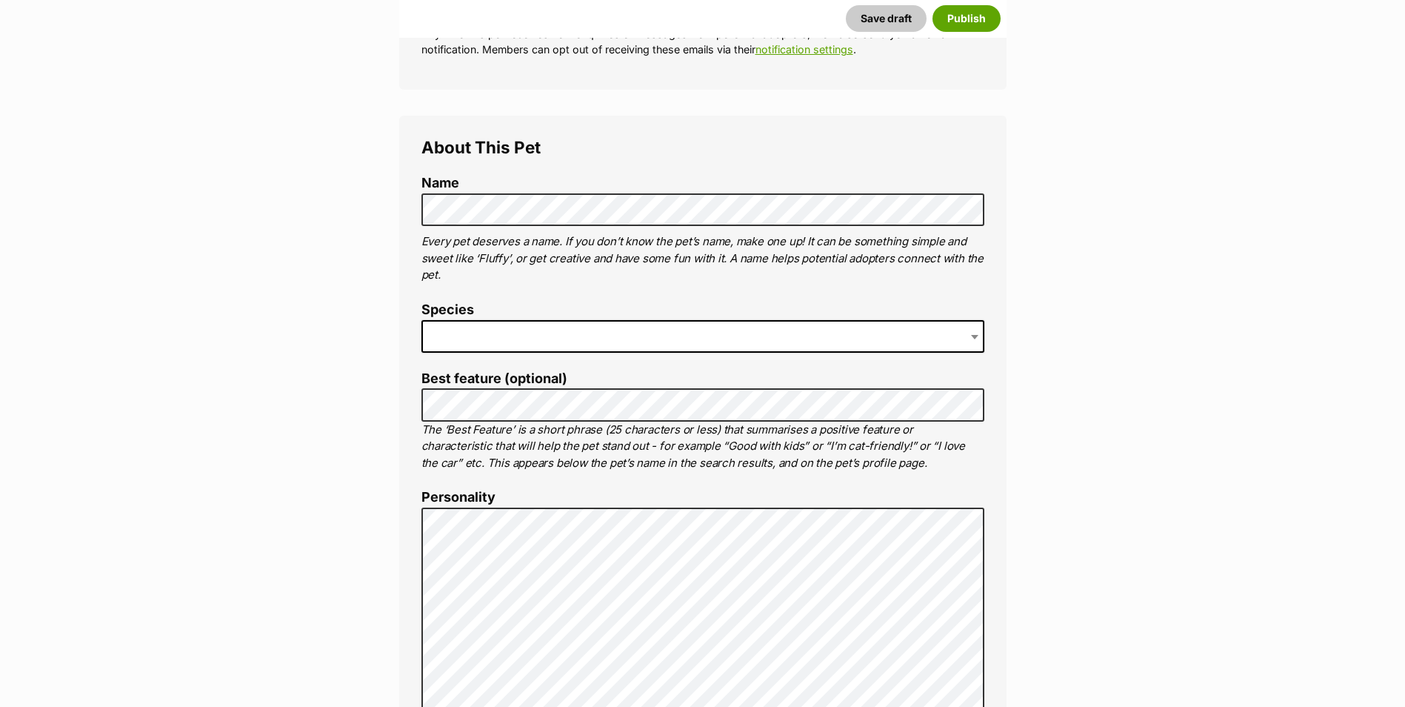
click at [527, 346] on span at bounding box center [703, 336] width 563 height 33
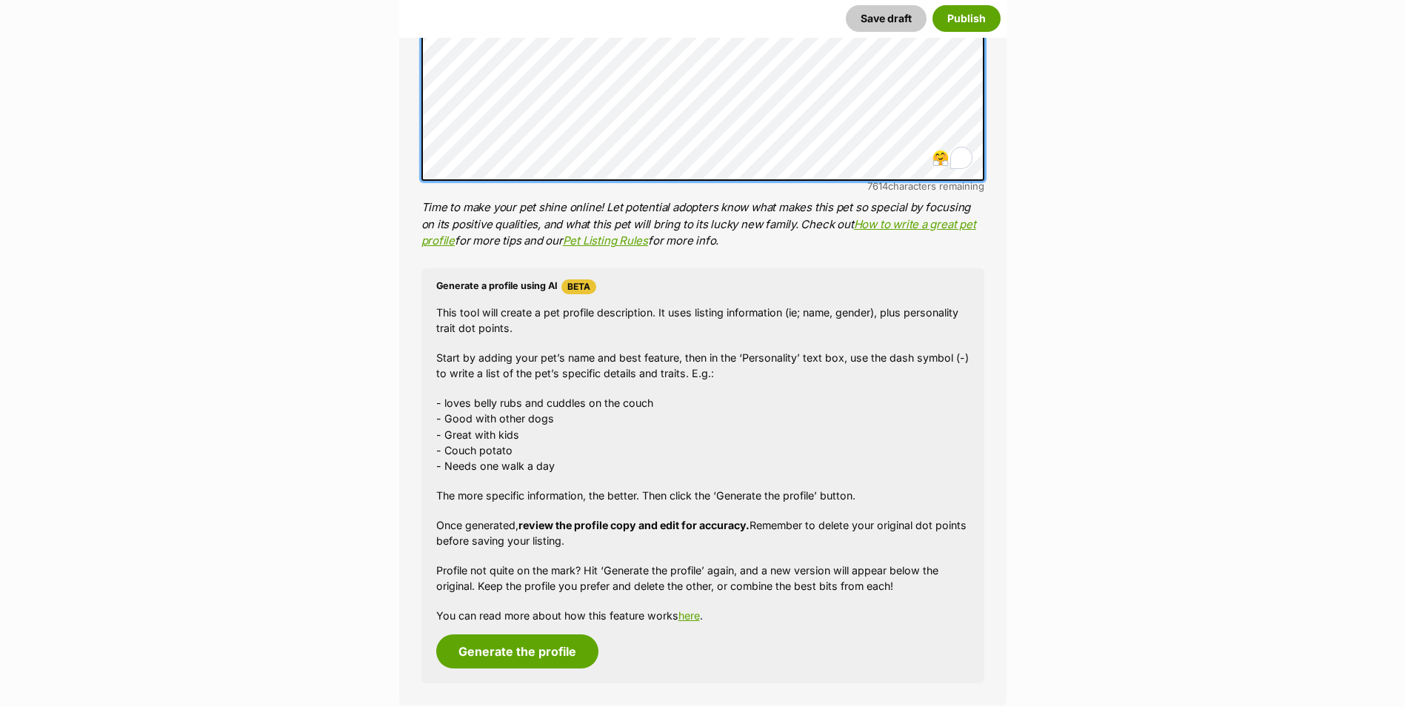
scroll to position [1111, 0]
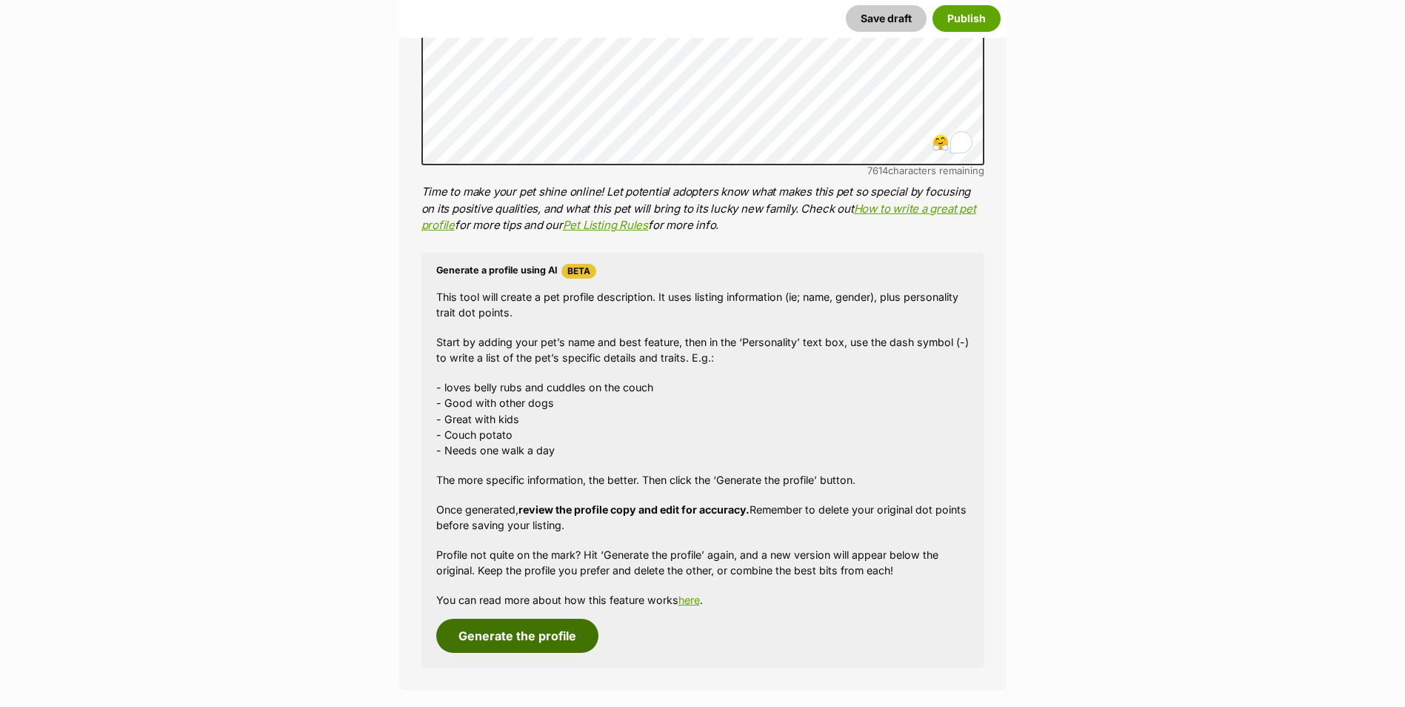
click at [540, 621] on button "Generate the profile" at bounding box center [517, 636] width 162 height 34
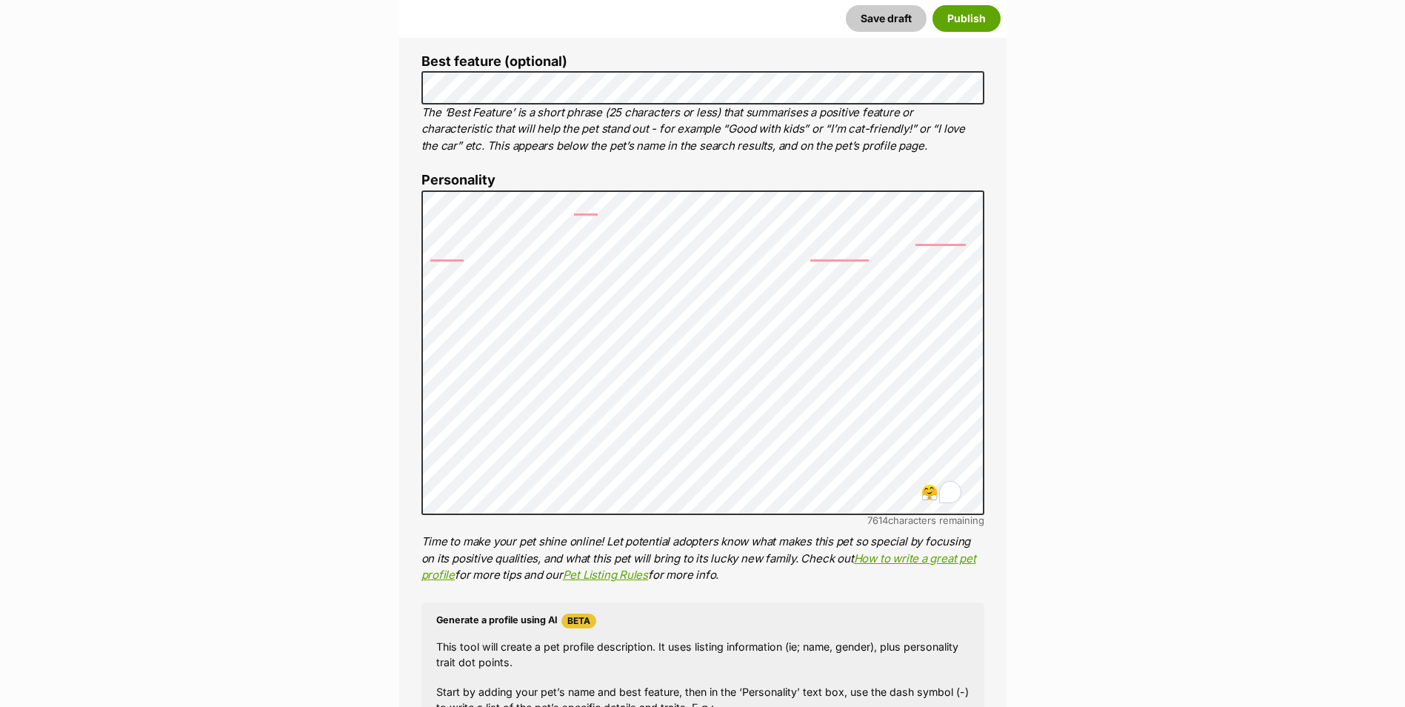
scroll to position [761, 0]
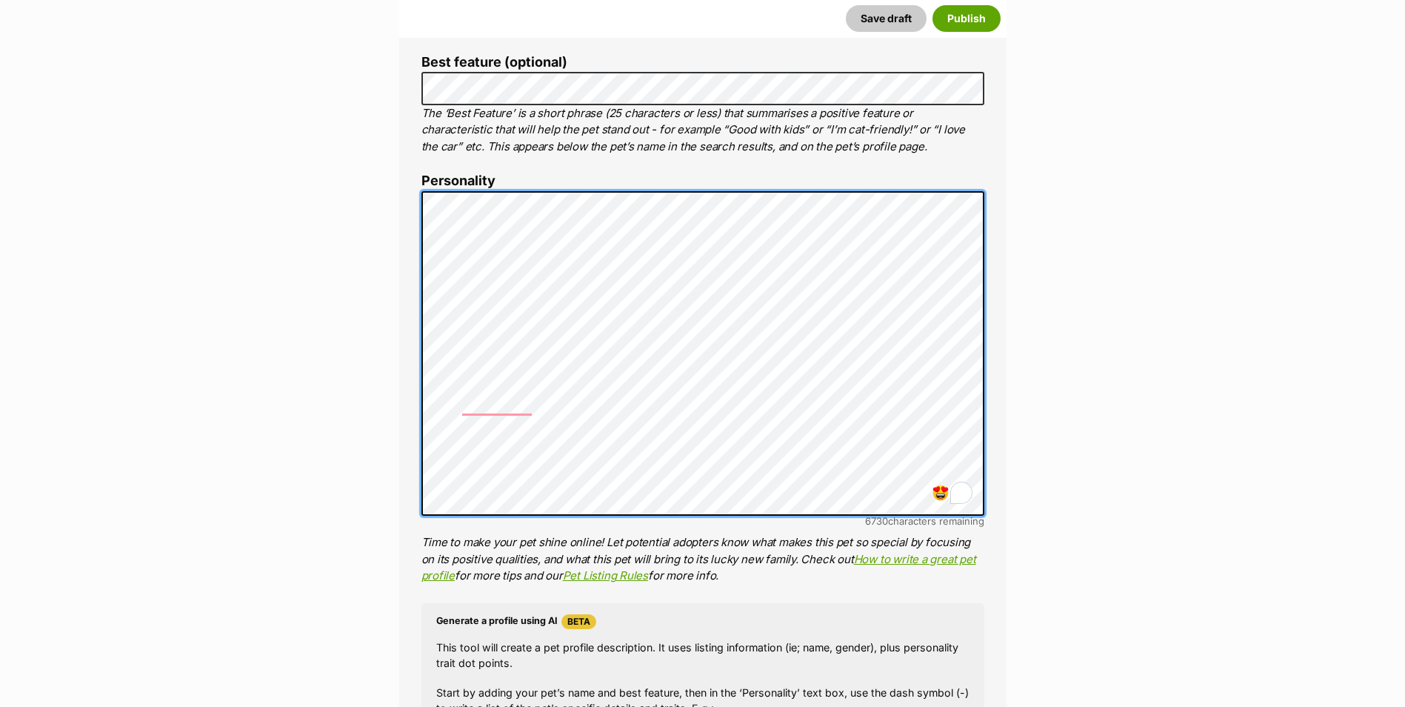
click at [433, 187] on li "Personality 6730 characters remaining Time to make your pet shine online! Let p…" at bounding box center [703, 378] width 563 height 410
